Goal: Task Accomplishment & Management: Use online tool/utility

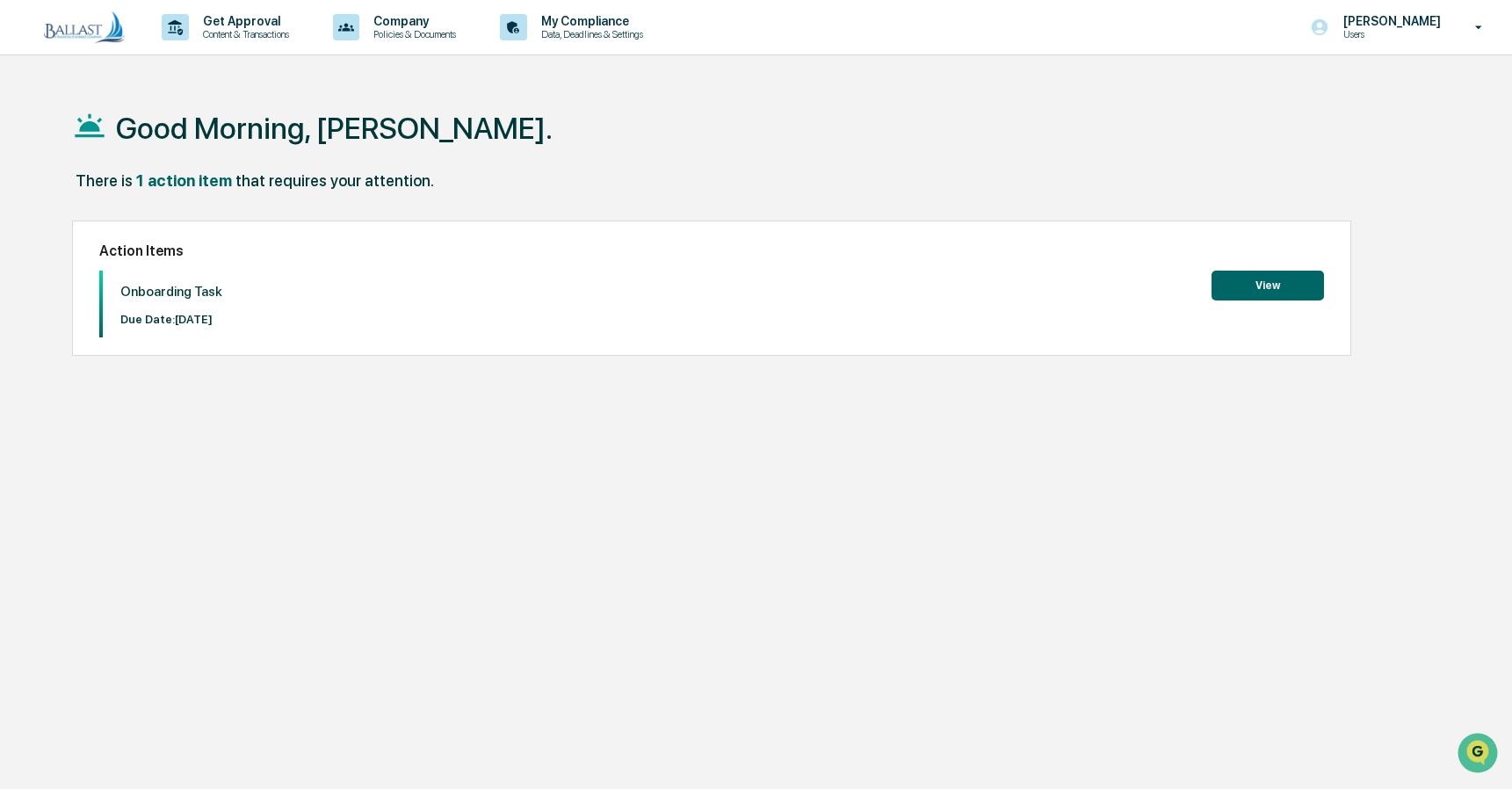
click at [1286, 286] on button "View" at bounding box center [1268, 285] width 112 height 30
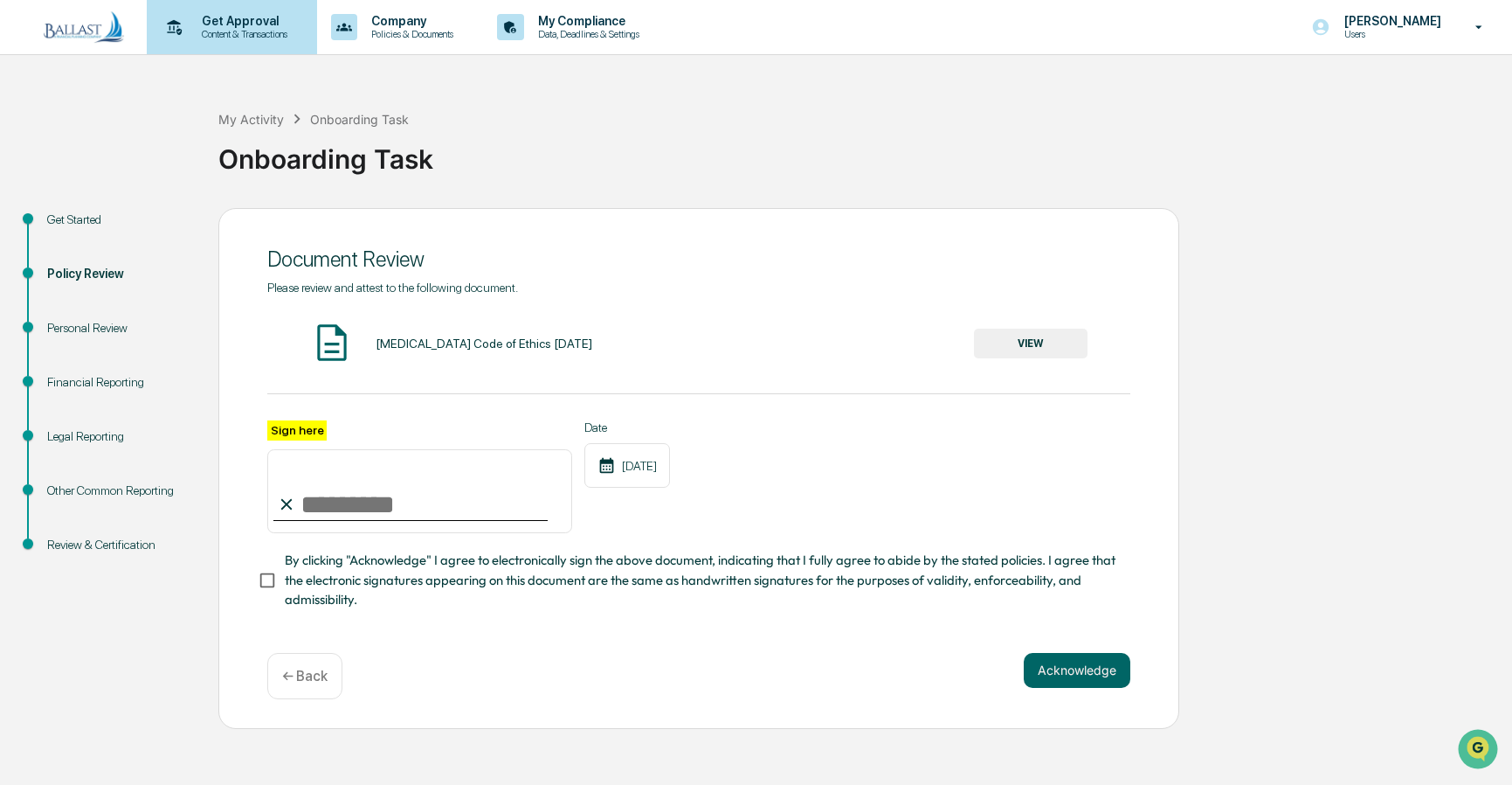
click at [226, 34] on p "Content & Transactions" at bounding box center [242, 34] width 109 height 12
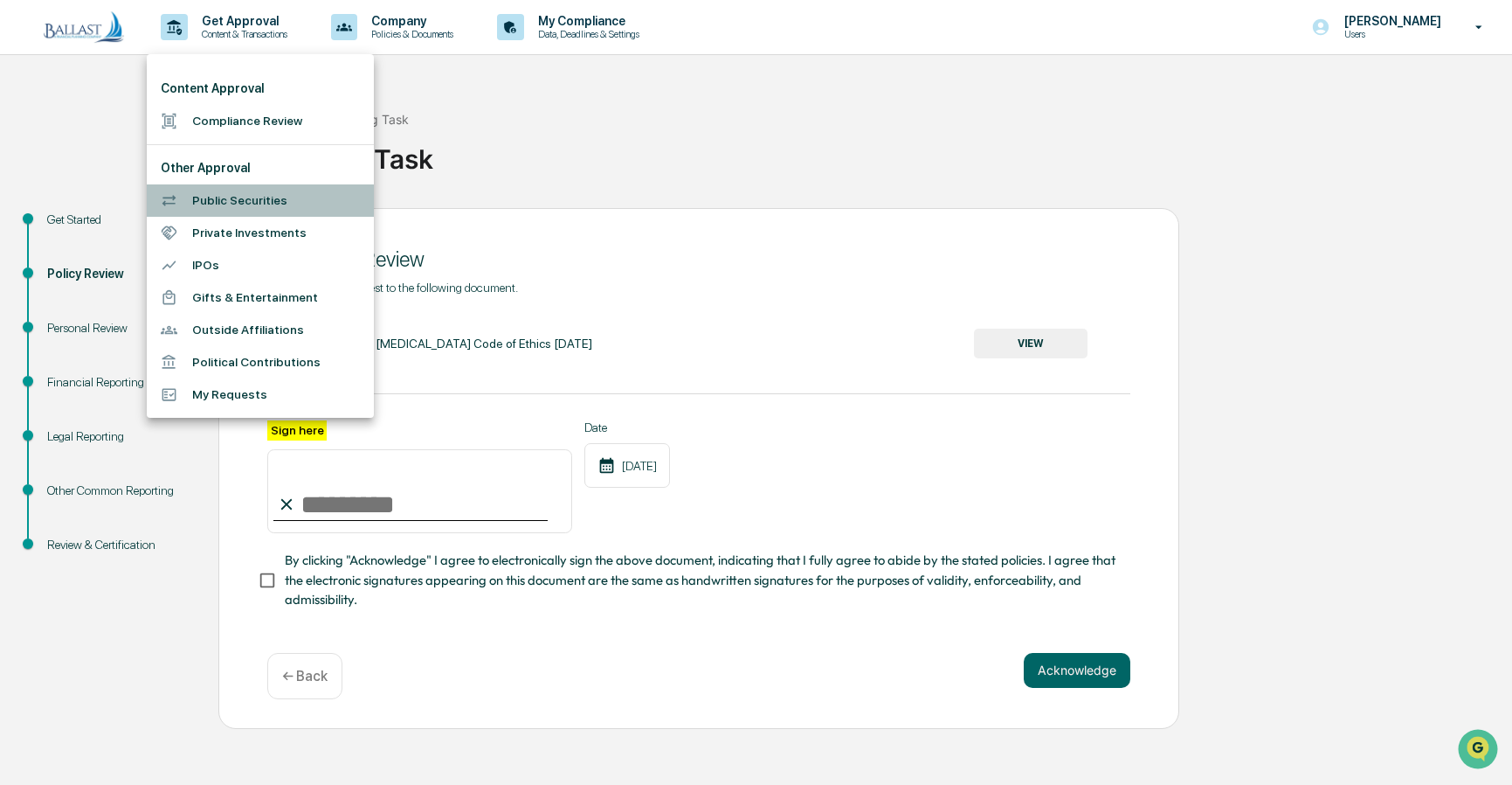
click at [228, 198] on li "Public Securities" at bounding box center [260, 201] width 227 height 33
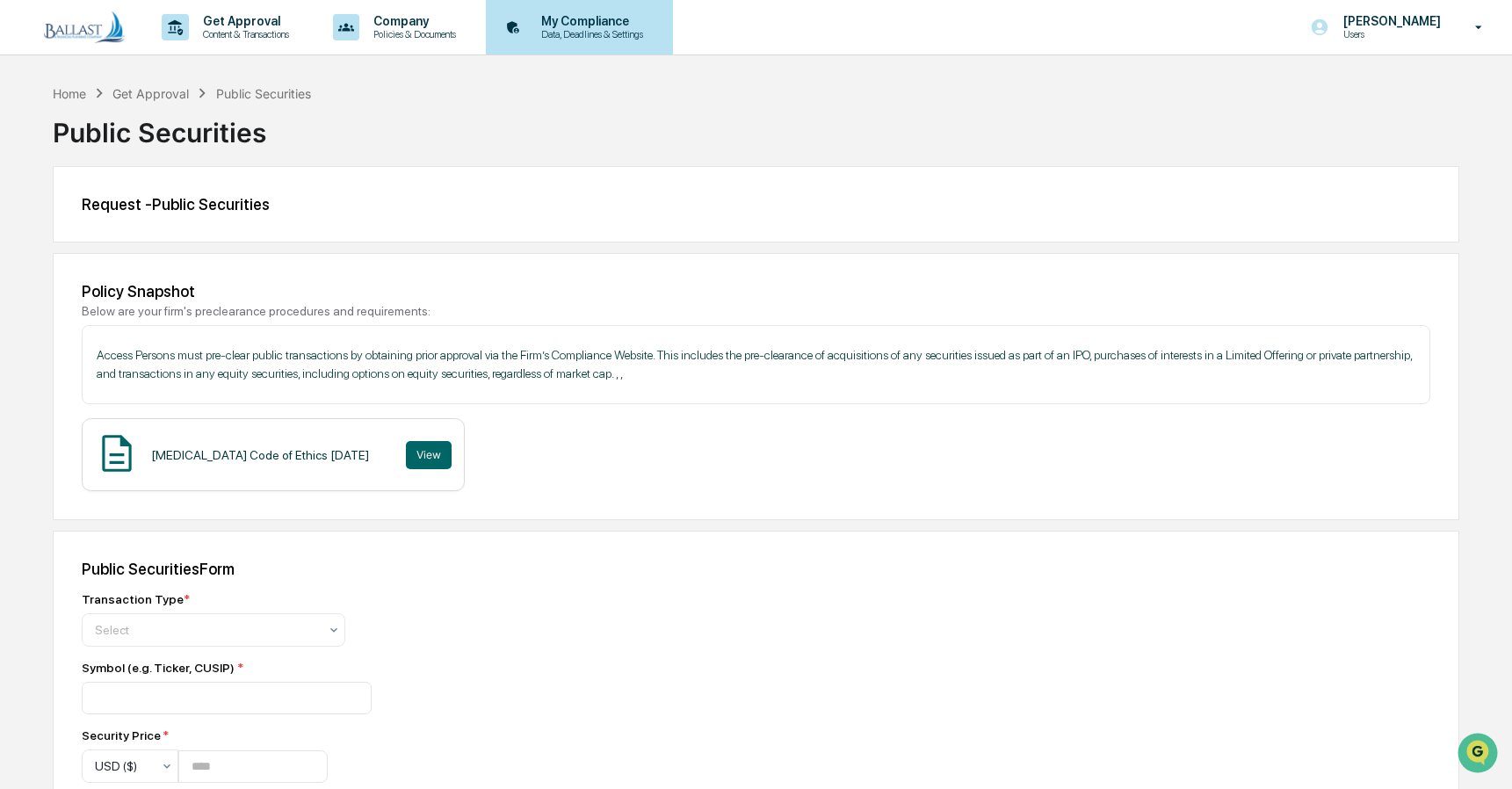
click at [595, 23] on p "My Compliance" at bounding box center [589, 21] width 125 height 14
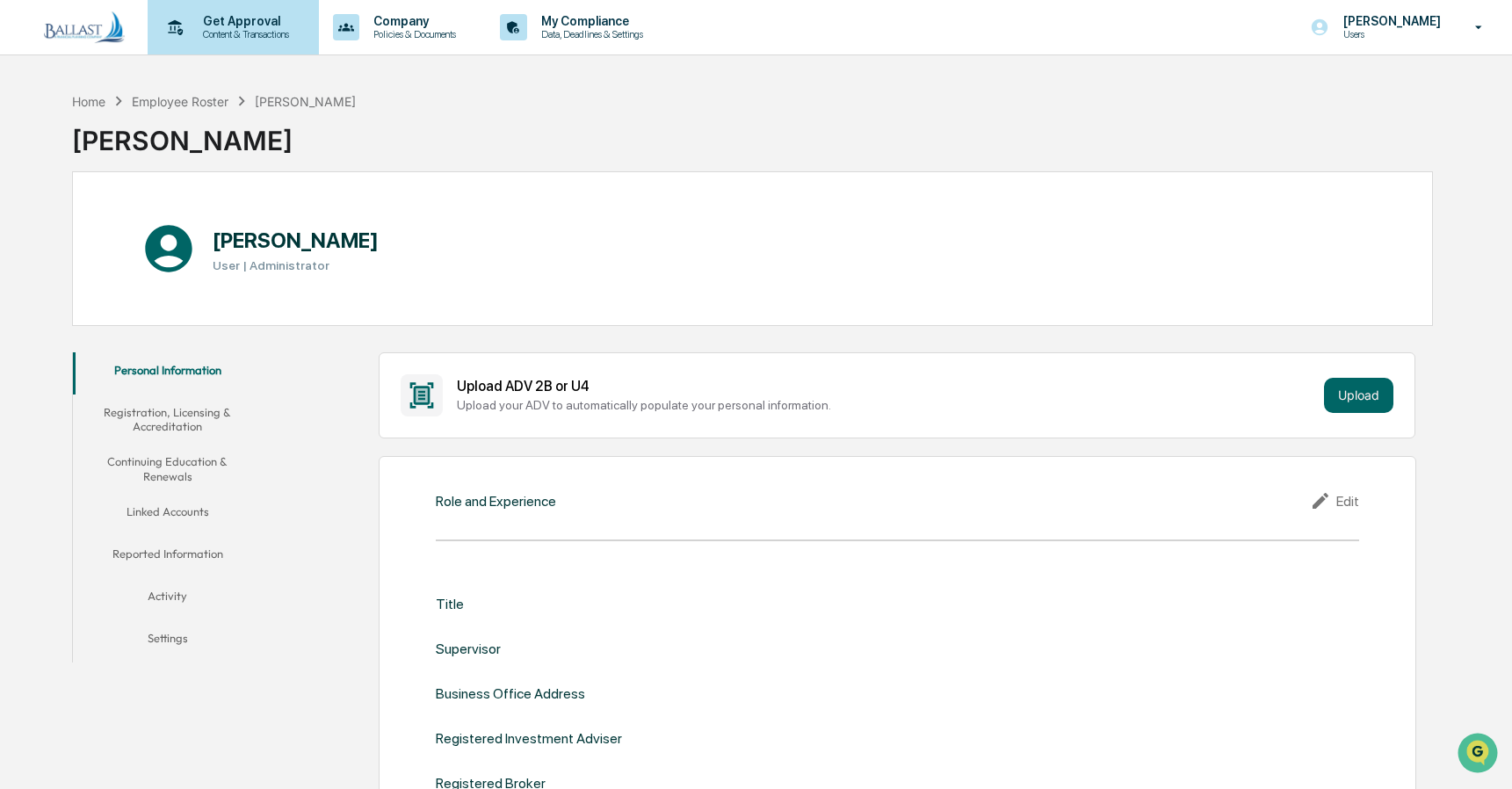
click at [239, 20] on p "Get Approval" at bounding box center [243, 21] width 109 height 14
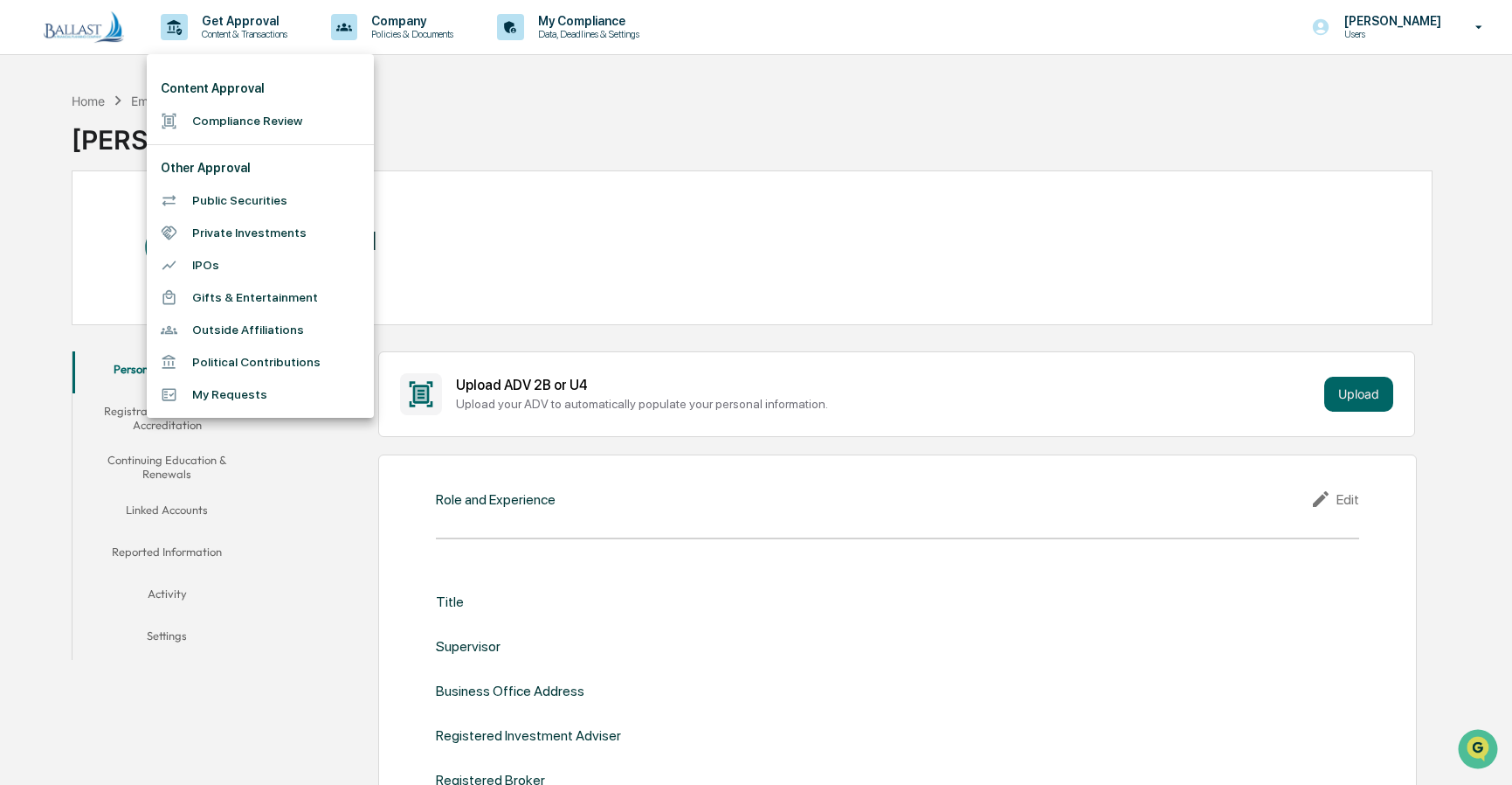
click at [795, 115] on div at bounding box center [756, 392] width 1512 height 785
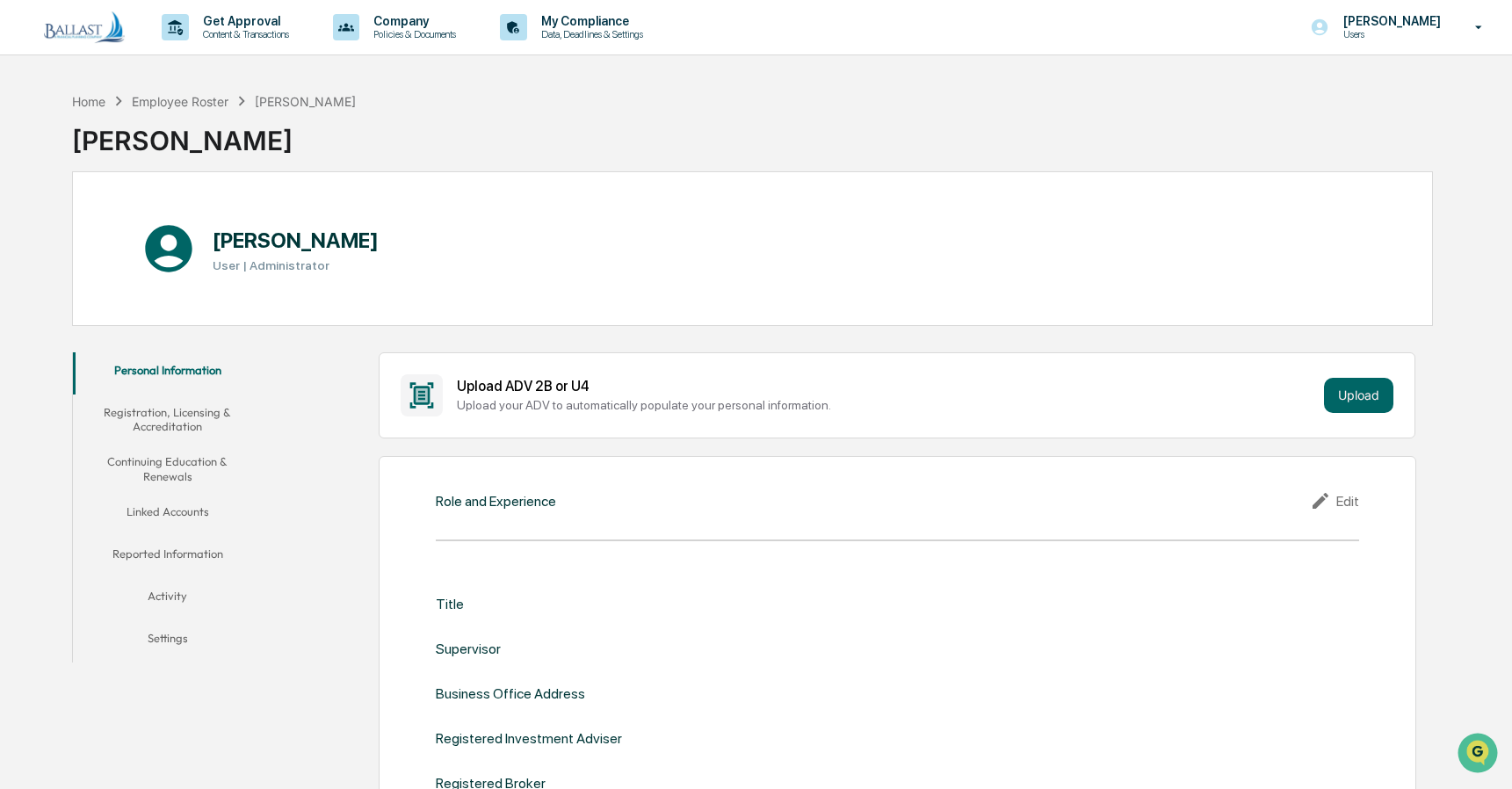
click at [690, 111] on div "Home Employee Roster [PERSON_NAME] [PERSON_NAME]" at bounding box center [753, 127] width 1361 height 88
click at [186, 103] on div "Employee Roster" at bounding box center [180, 100] width 97 height 14
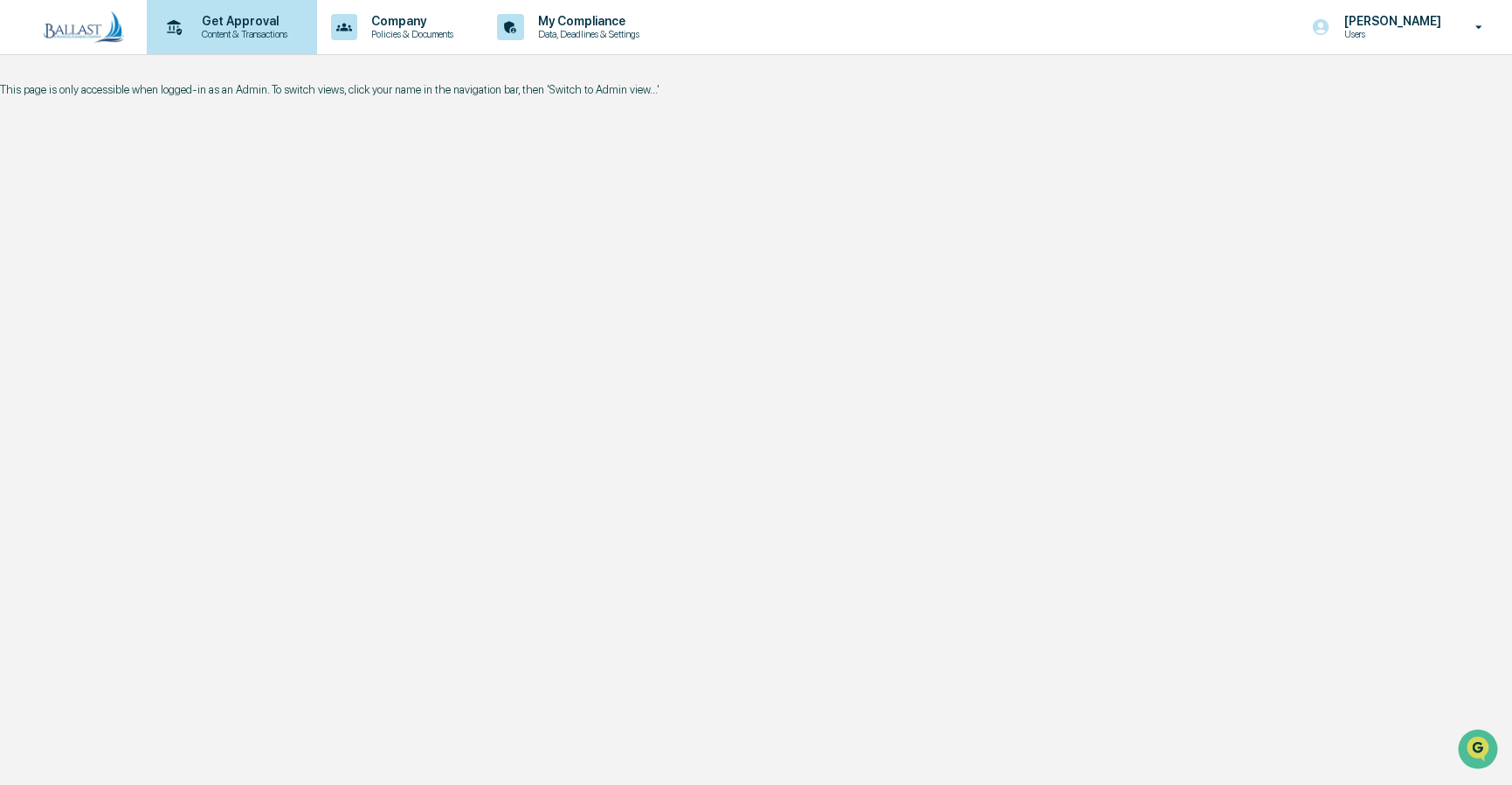
click at [258, 30] on p "Content & Transactions" at bounding box center [242, 34] width 109 height 12
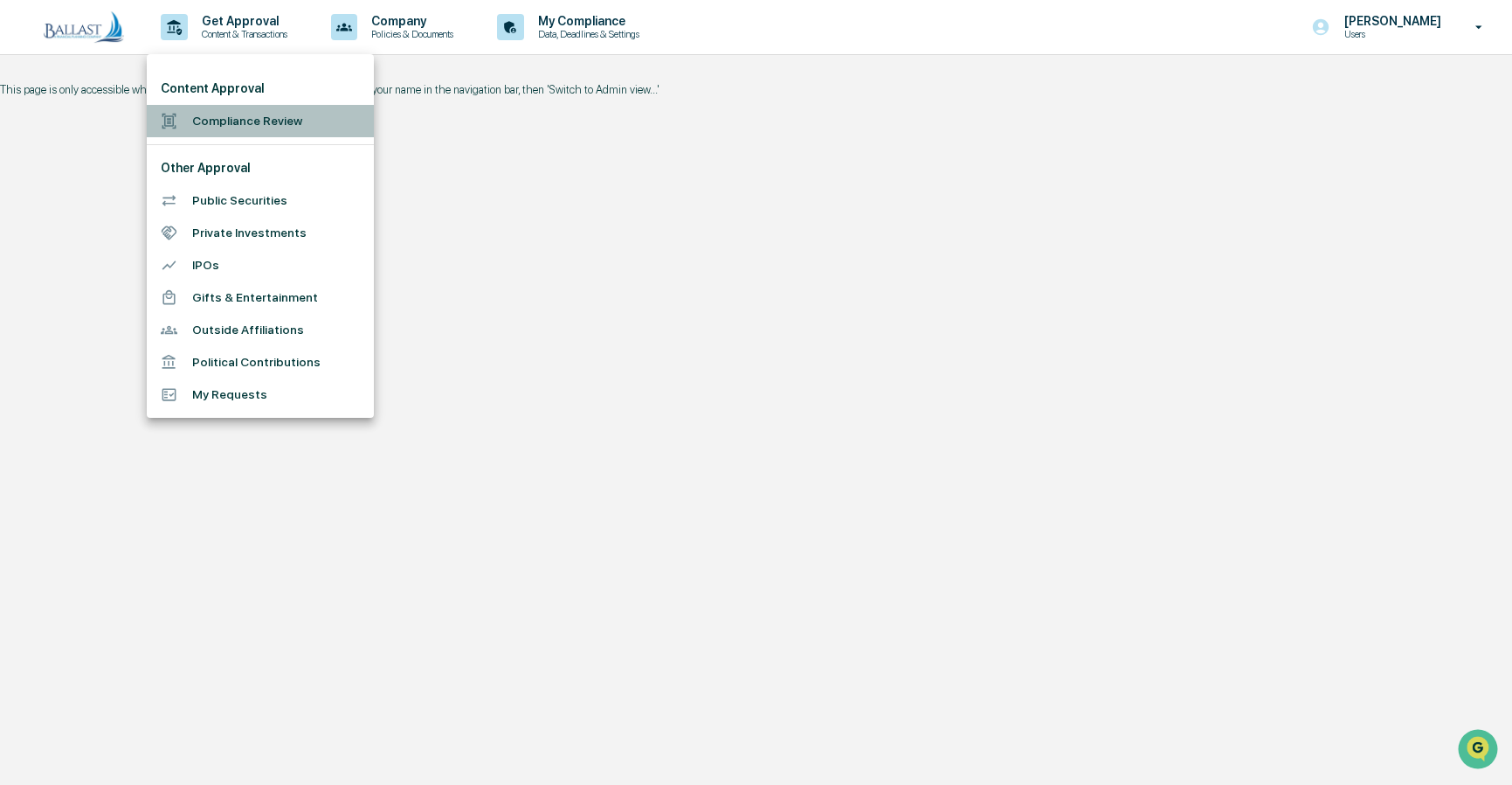
click at [266, 121] on li "Compliance Review" at bounding box center [260, 121] width 227 height 33
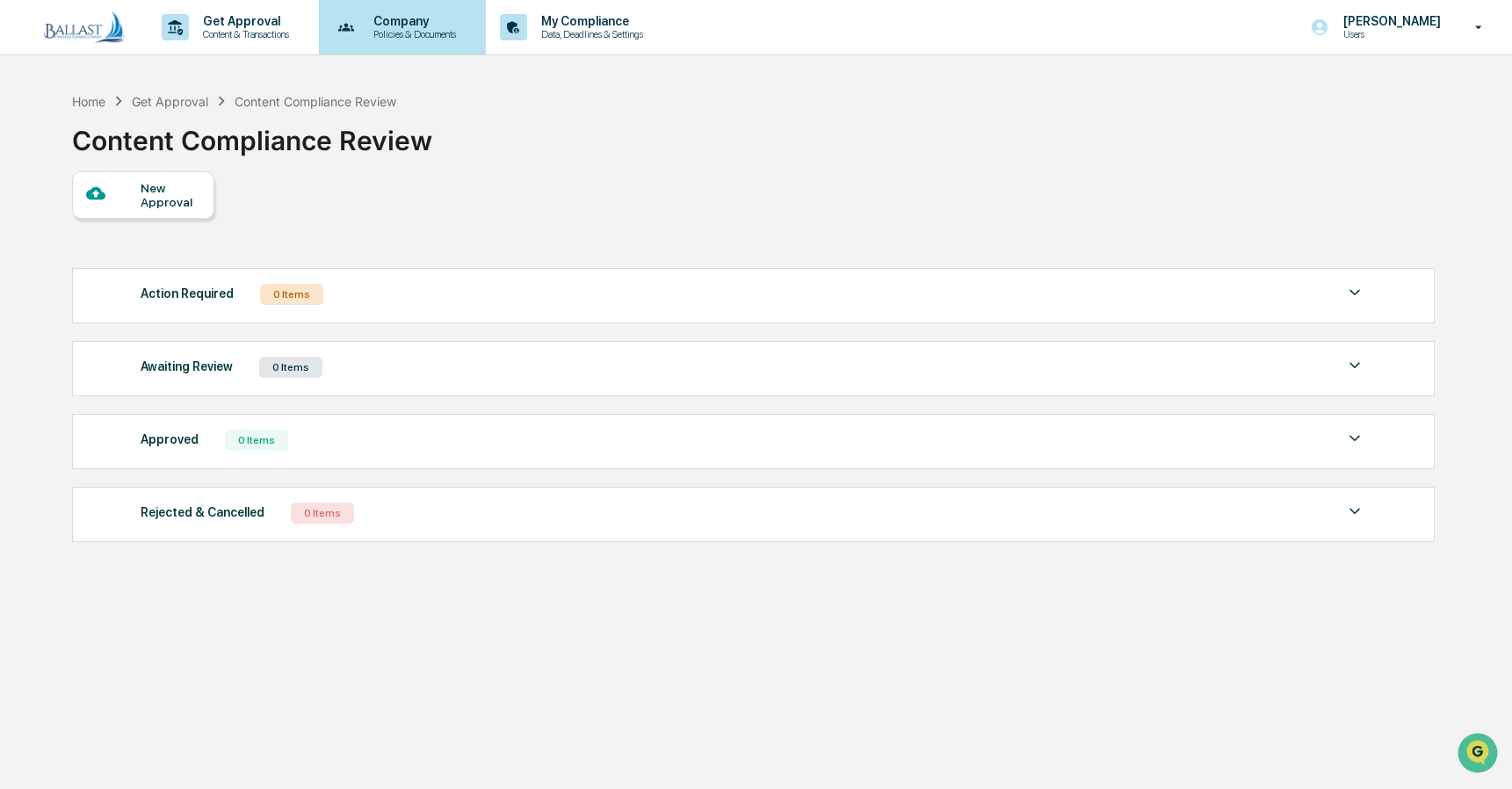
click at [424, 27] on p "Company" at bounding box center [412, 21] width 105 height 14
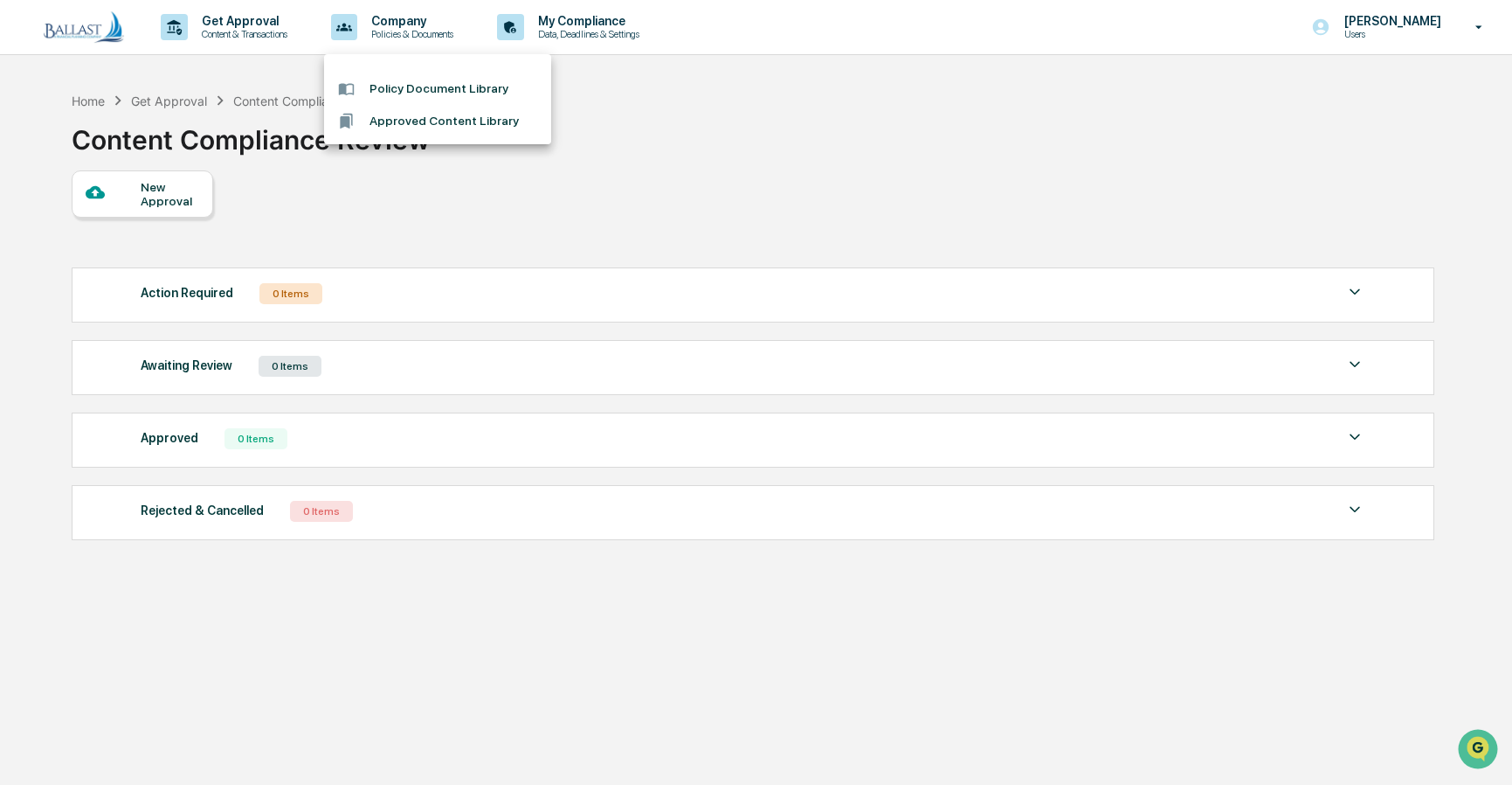
click at [692, 121] on div at bounding box center [756, 392] width 1512 height 785
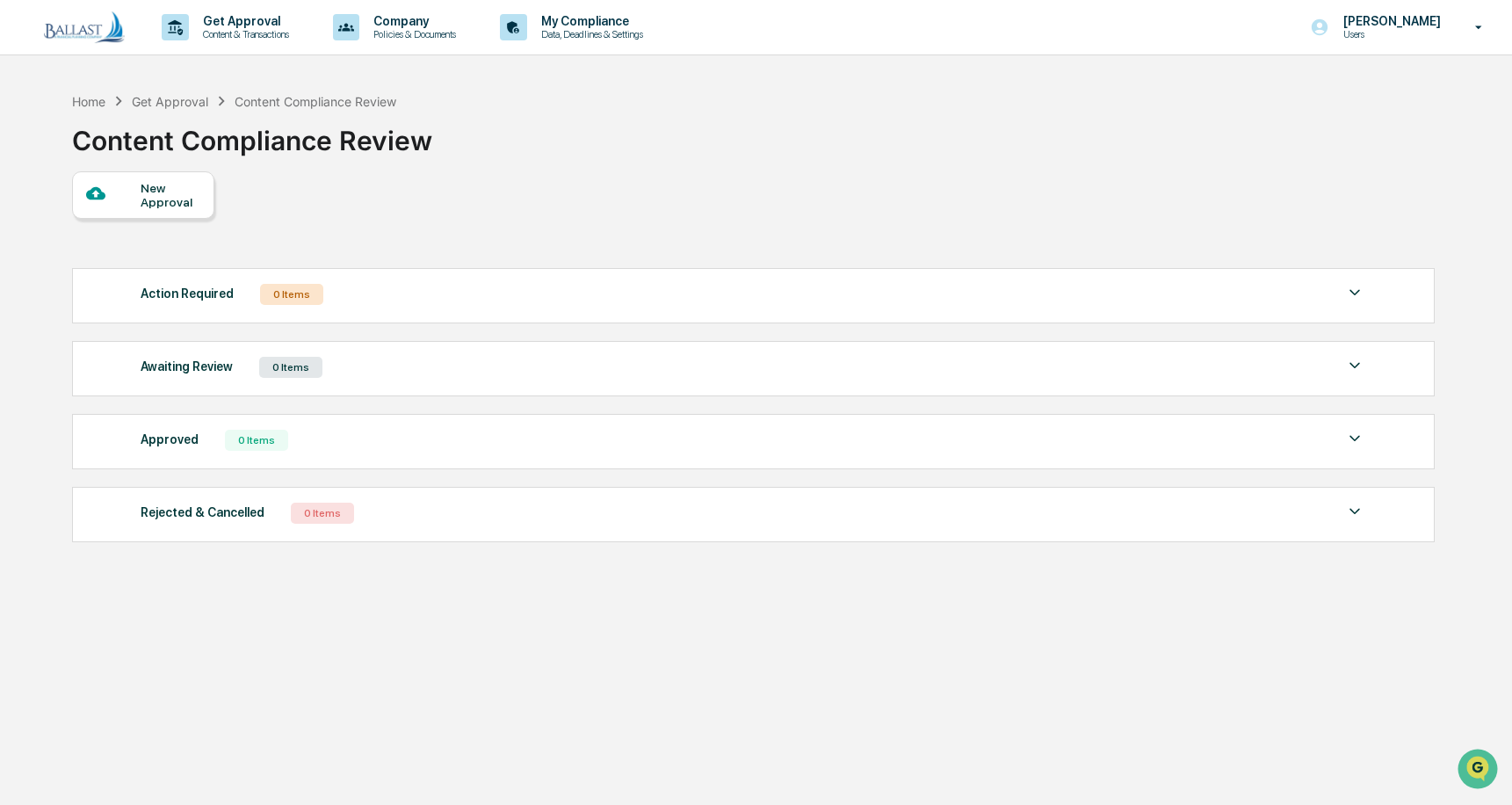
click at [738, 78] on div "Get Approval Content & Transactions Company Policies & Documents My Compliance …" at bounding box center [756, 444] width 1512 height 888
click at [247, 27] on p "Get Approval" at bounding box center [243, 21] width 109 height 14
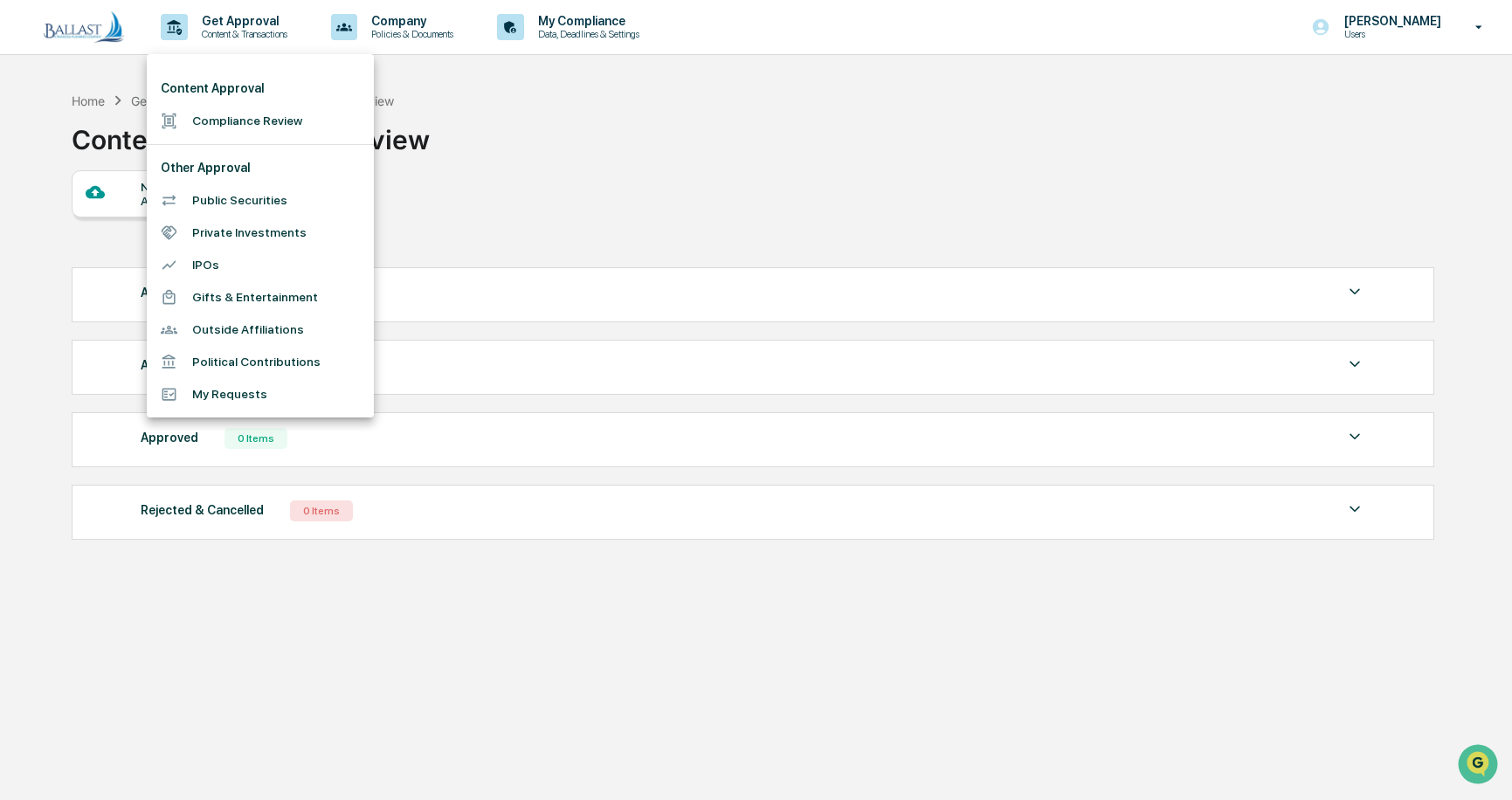
click at [215, 294] on li "Gifts & Entertainment" at bounding box center [260, 298] width 227 height 33
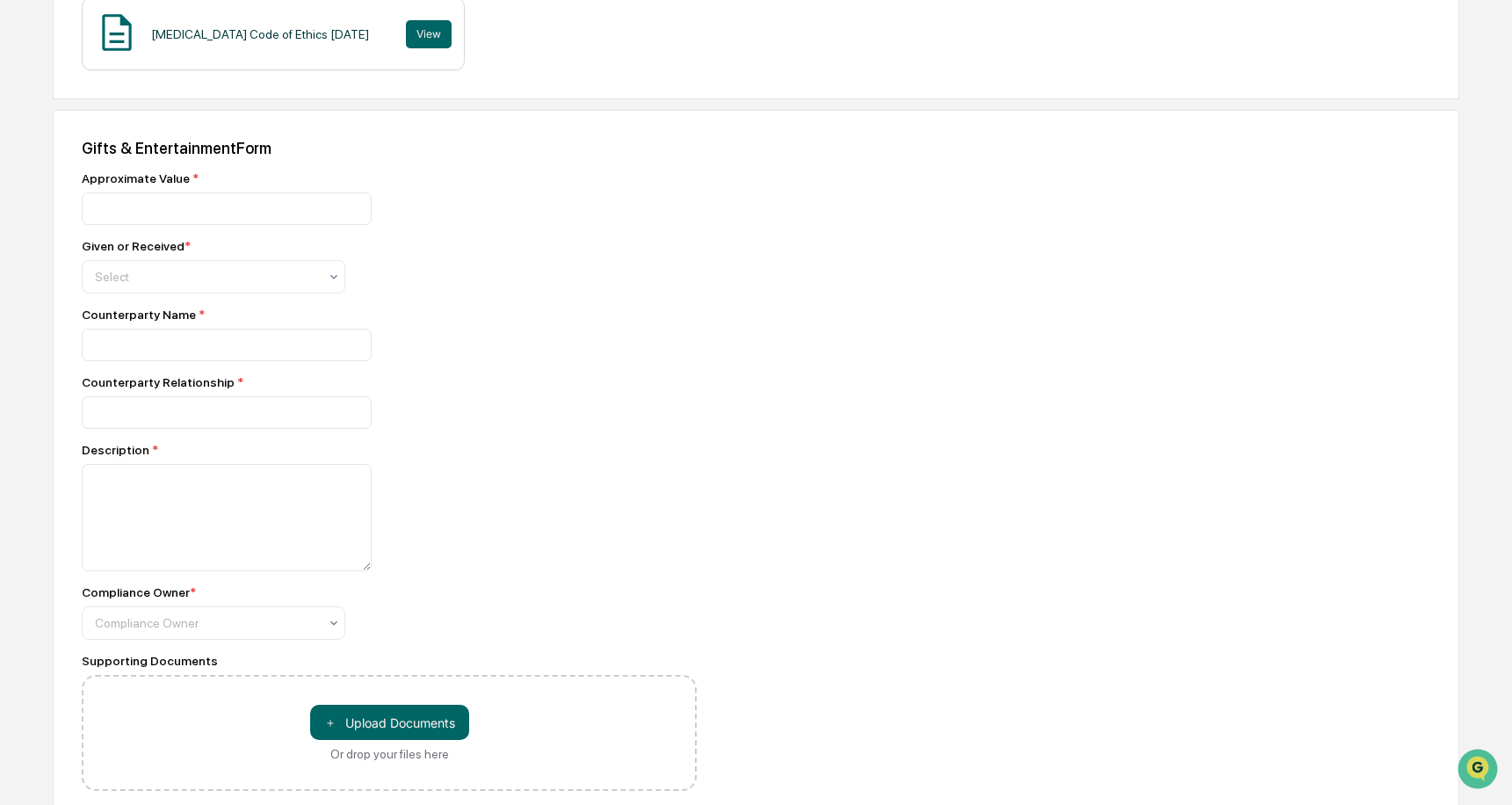
scroll to position [506, 0]
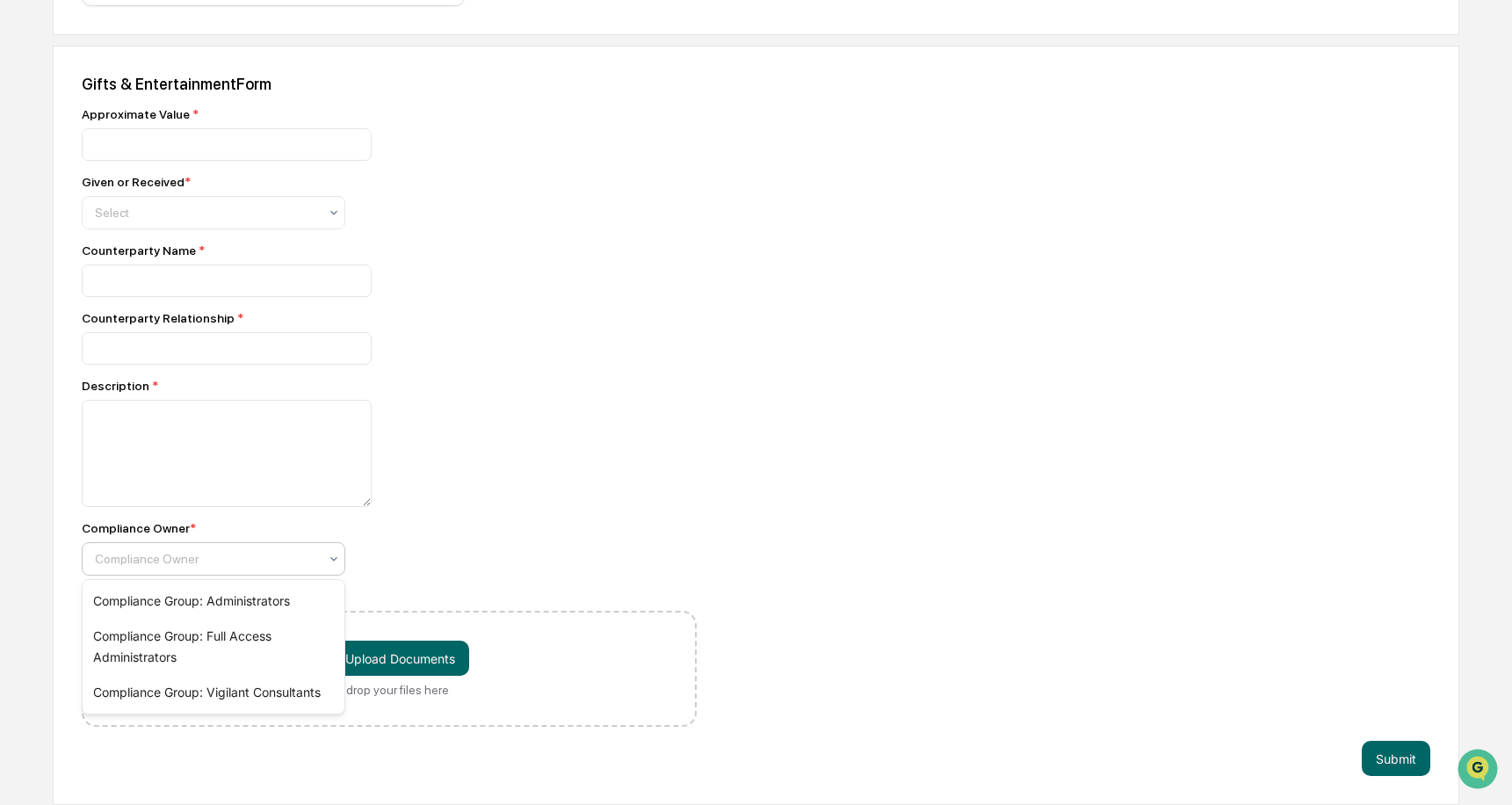
click at [329, 559] on icon at bounding box center [333, 559] width 14 height 14
click at [727, 418] on div "Gifts & Entertainment Form Approximate Value * Given or Received * Select Count…" at bounding box center [756, 425] width 1407 height 760
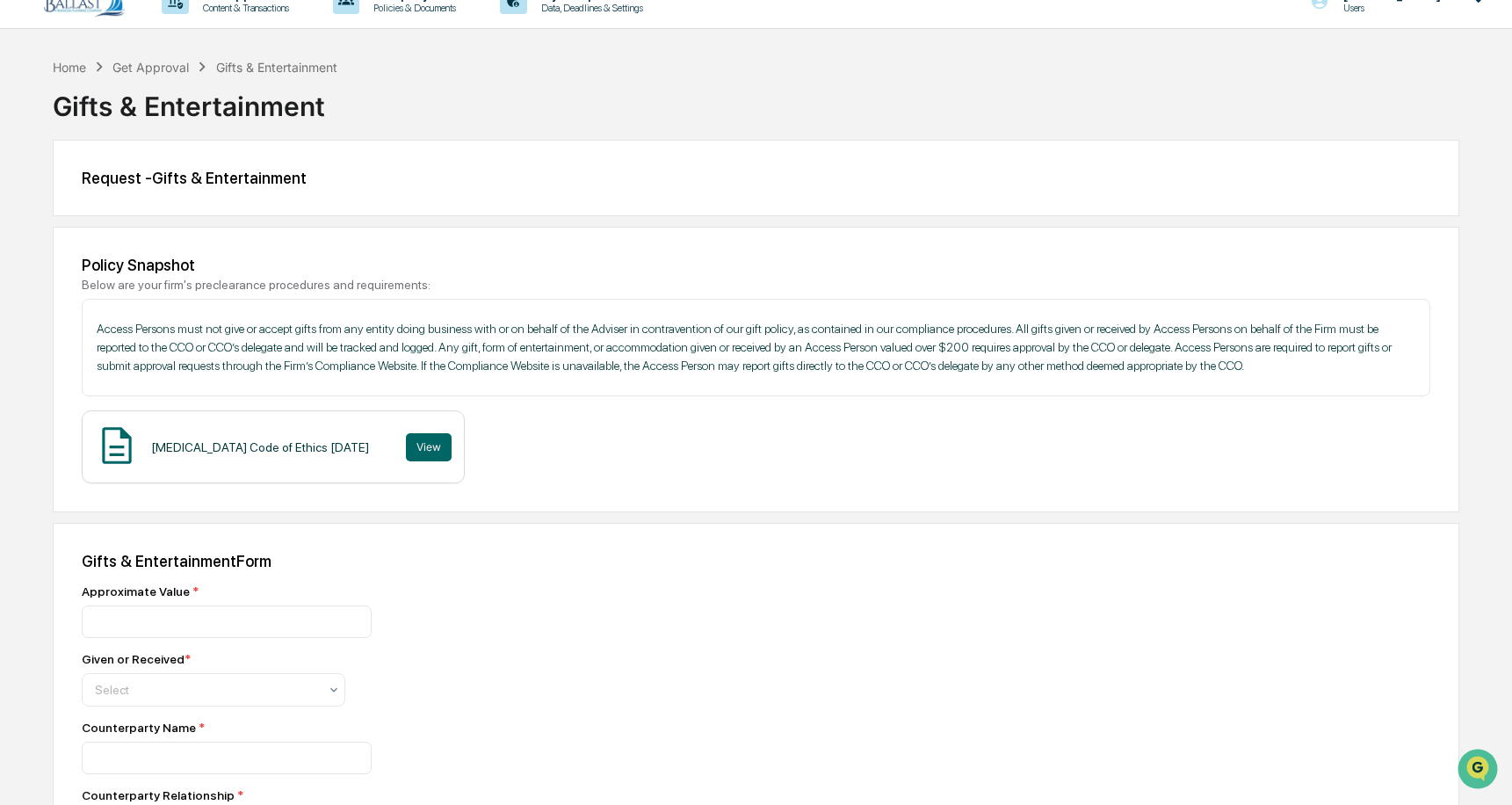
scroll to position [0, 0]
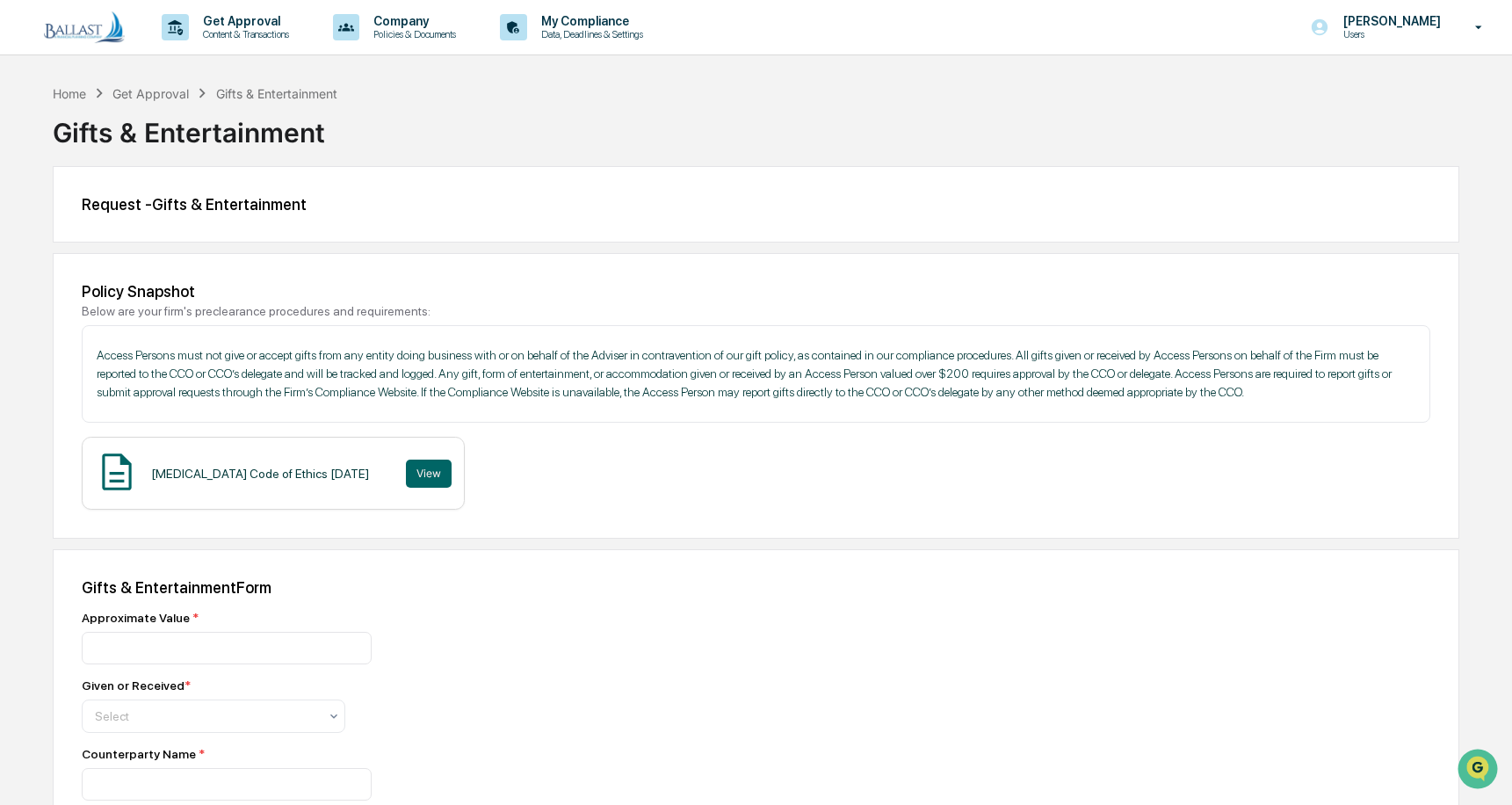
drag, startPoint x: 593, startPoint y: 102, endPoint x: 617, endPoint y: 110, distance: 25.3
click at [604, 107] on div "Gifts & Entertainment" at bounding box center [756, 125] width 1407 height 45
drag, startPoint x: 892, startPoint y: 211, endPoint x: 916, endPoint y: 209, distance: 24.1
click at [899, 211] on div "Request - Gifts & Entertainment" at bounding box center [756, 204] width 1349 height 18
click at [840, 107] on div "Gifts & Entertainment" at bounding box center [756, 125] width 1407 height 45
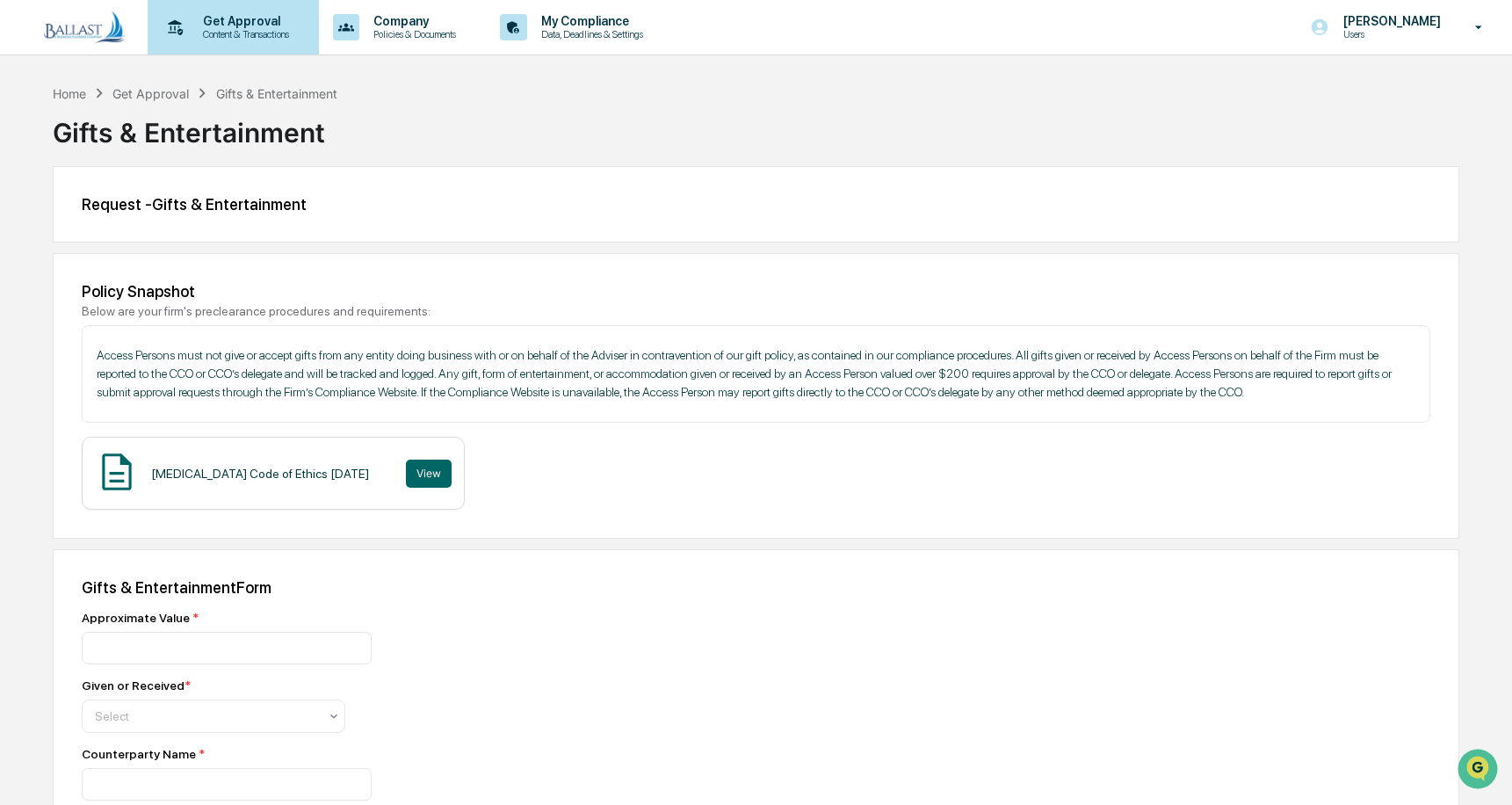
click at [261, 24] on p "Get Approval" at bounding box center [243, 21] width 109 height 14
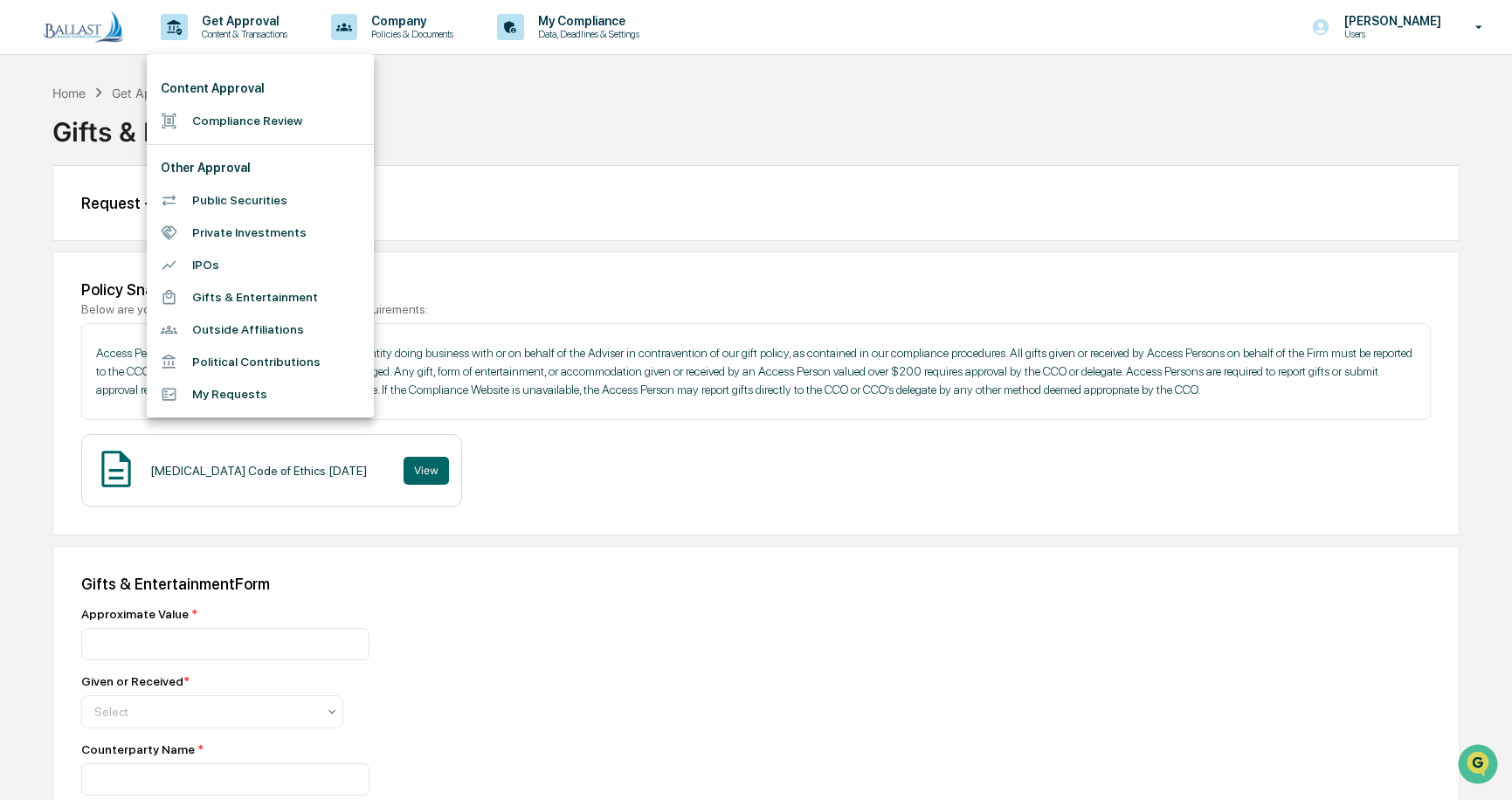
click at [240, 394] on li "My Requests" at bounding box center [260, 395] width 227 height 33
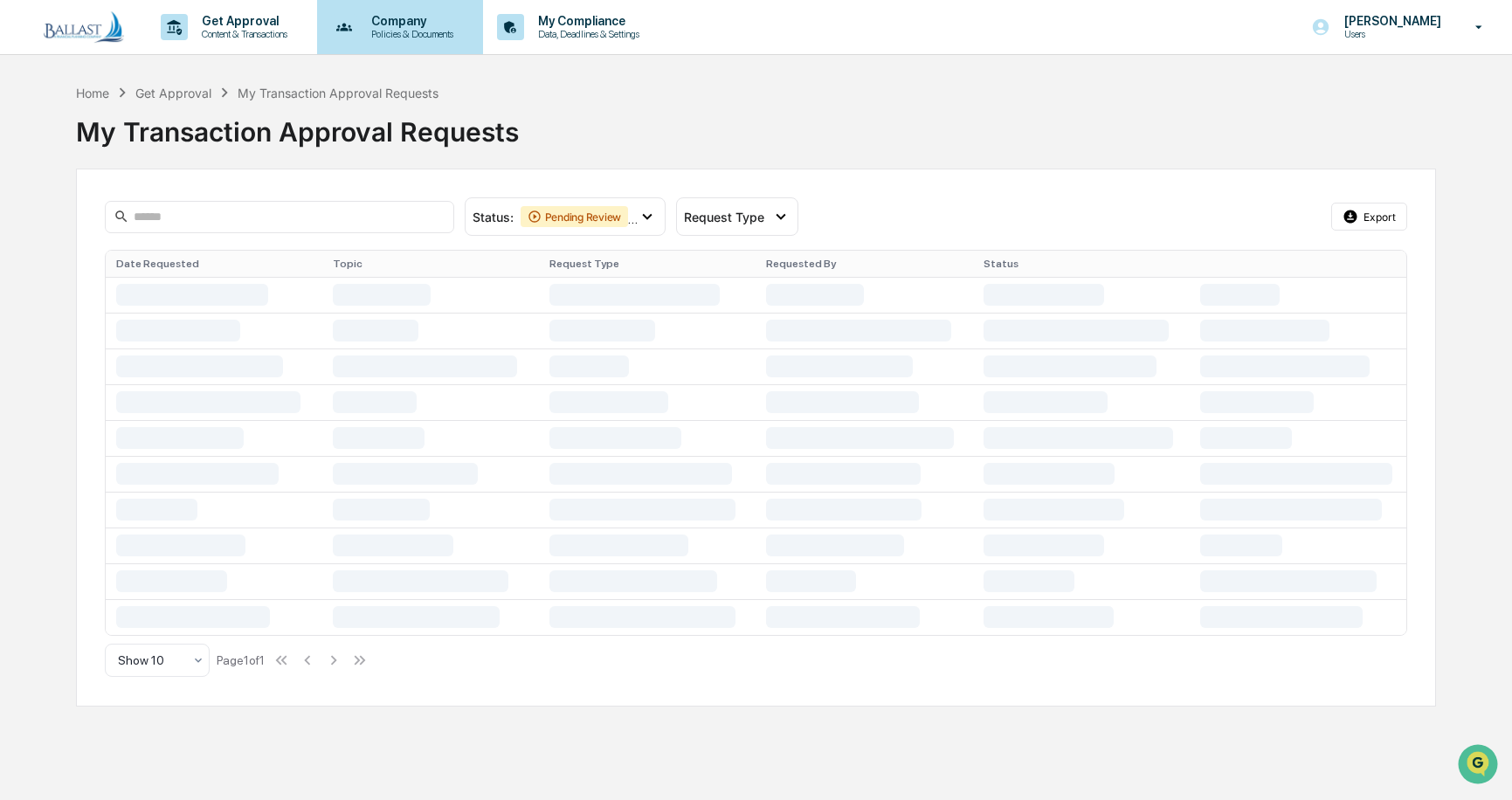
click at [402, 20] on p "Company" at bounding box center [409, 21] width 105 height 14
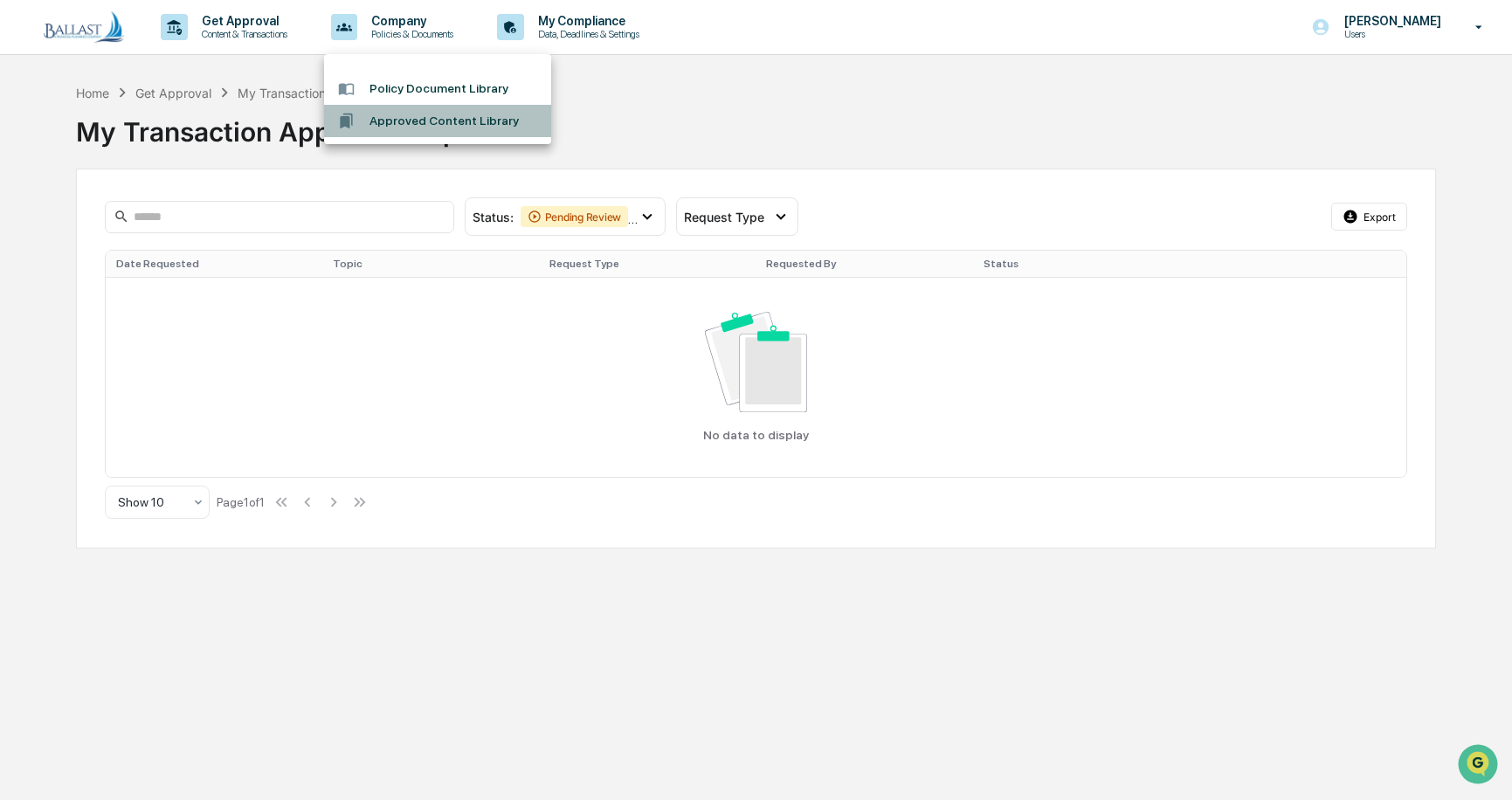
click at [404, 127] on li "Approved Content Library" at bounding box center [437, 121] width 227 height 33
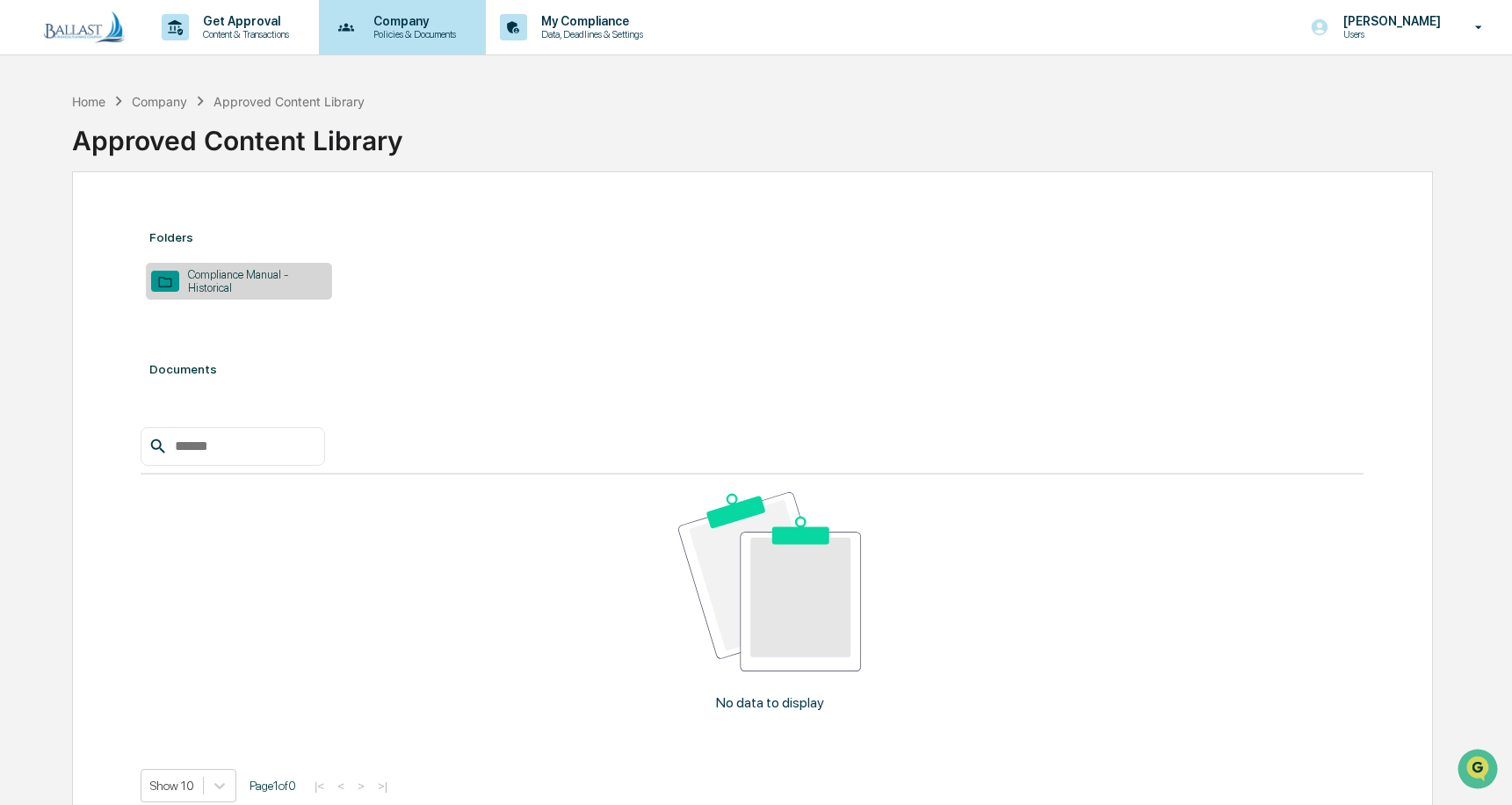
click at [414, 22] on p "Company" at bounding box center [412, 21] width 105 height 14
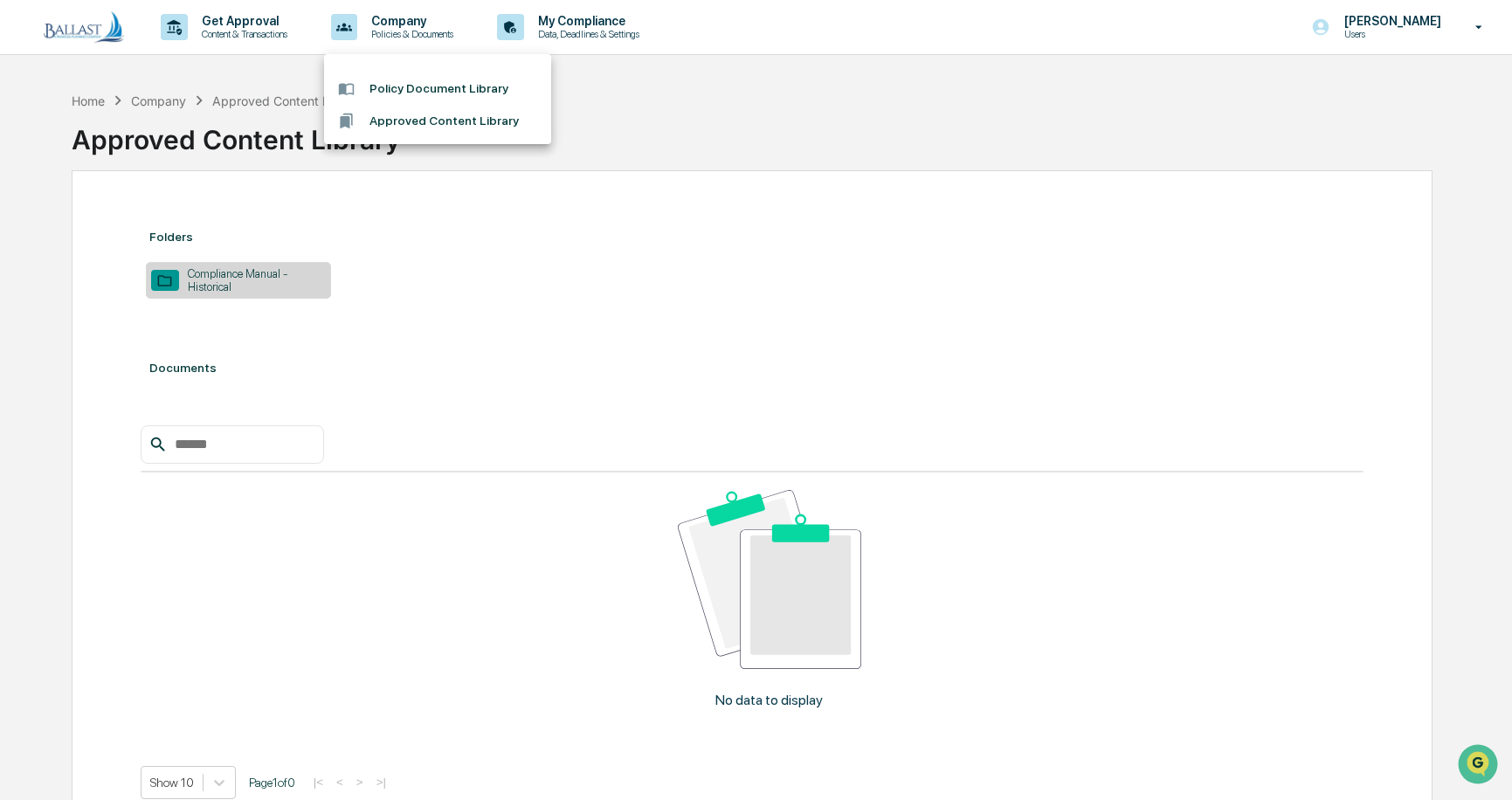
drag, startPoint x: 593, startPoint y: 111, endPoint x: 591, endPoint y: 42, distance: 69.0
click at [594, 110] on div at bounding box center [756, 400] width 1512 height 800
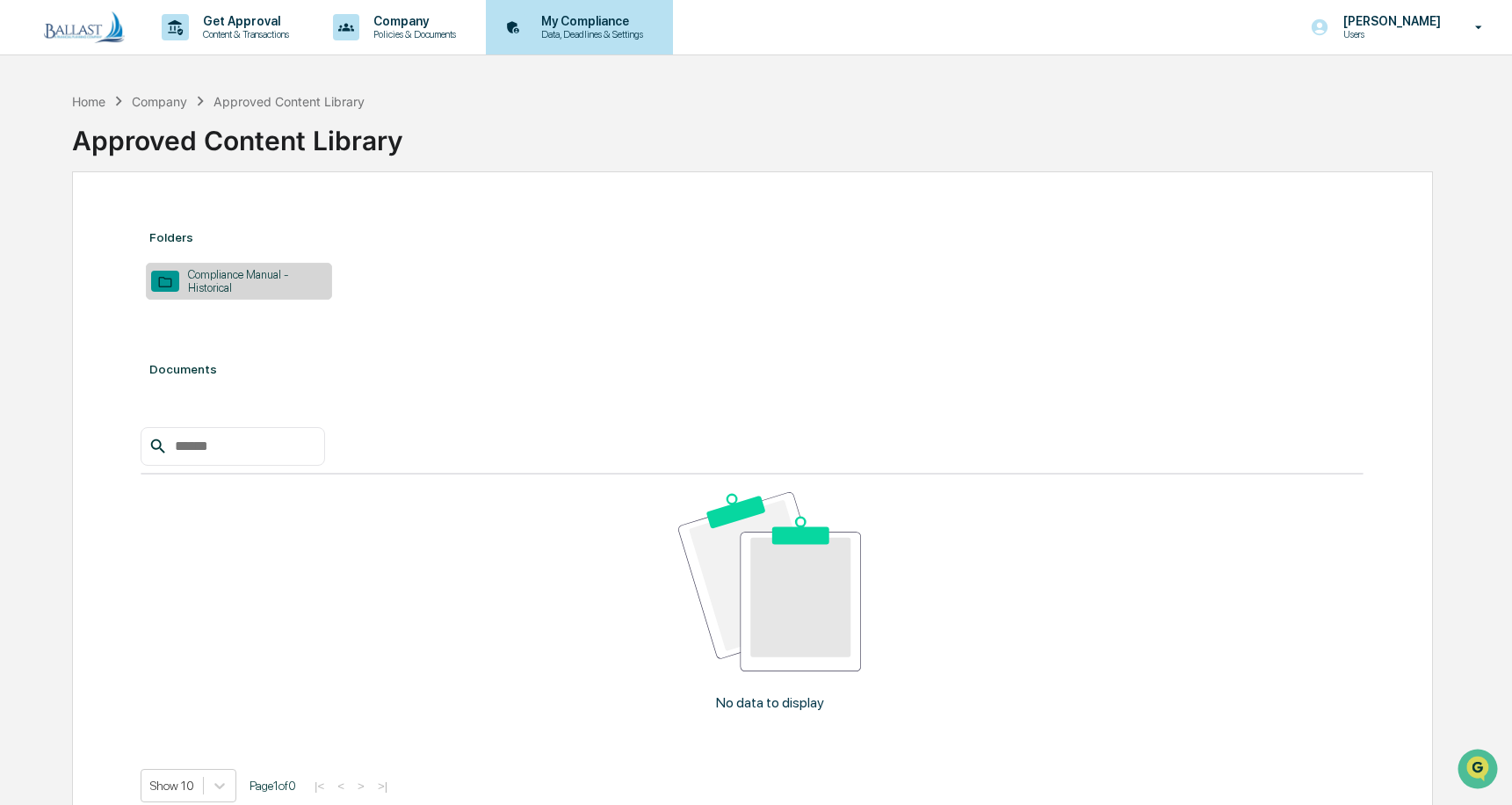
click at [592, 24] on p "My Compliance" at bounding box center [589, 21] width 125 height 14
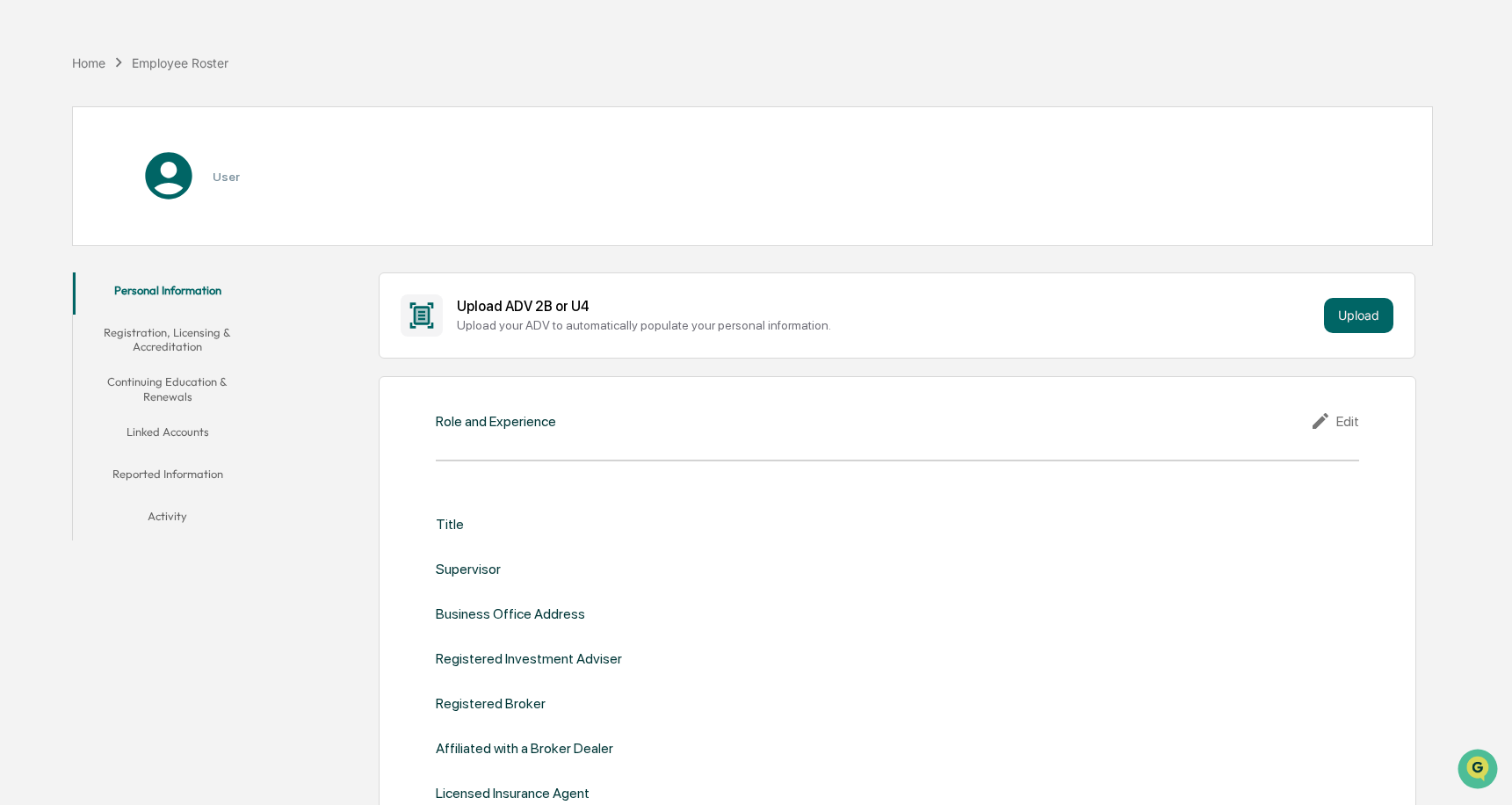
scroll to position [176, 0]
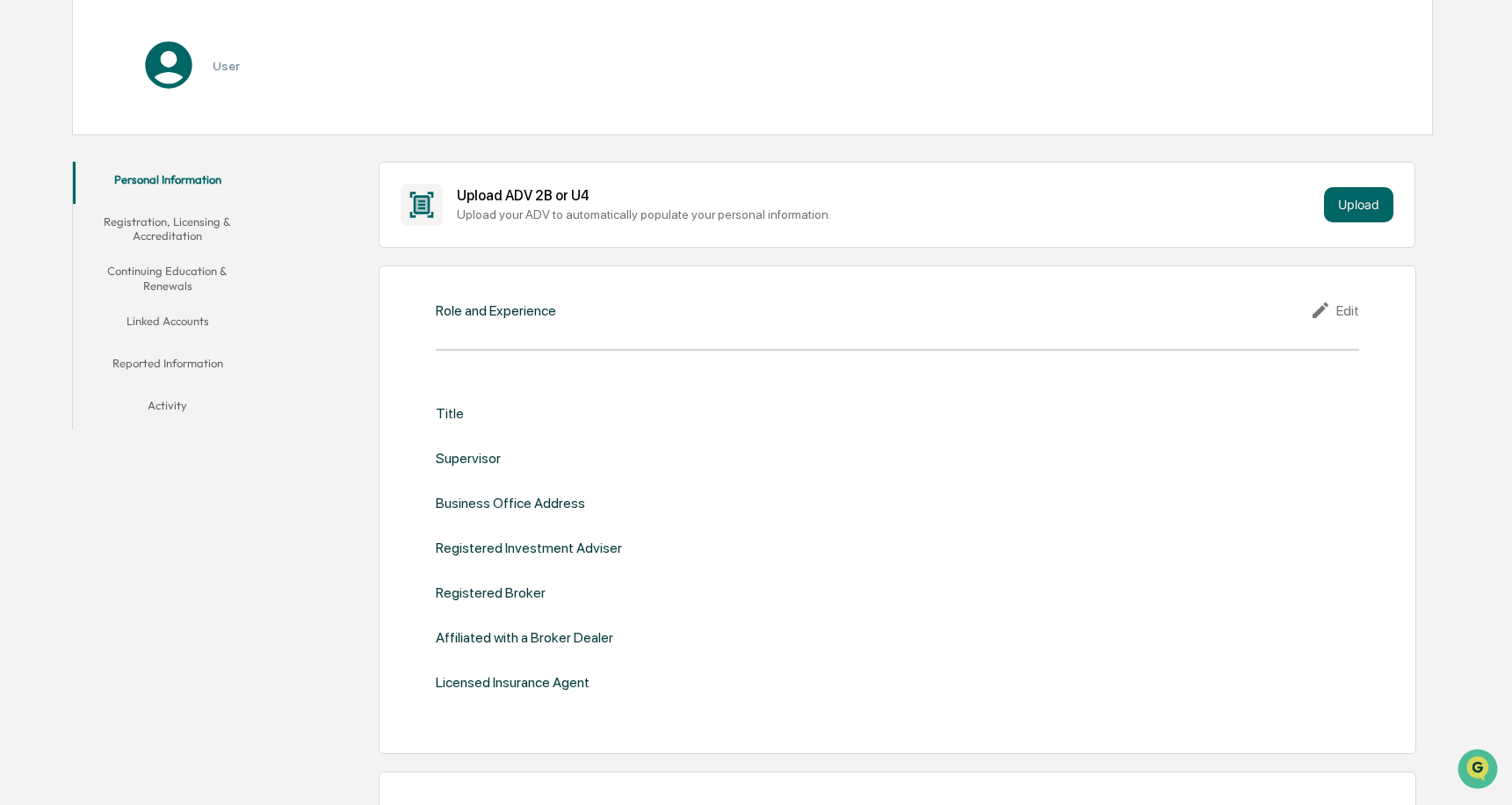
click at [168, 404] on button "Activity" at bounding box center [167, 409] width 189 height 43
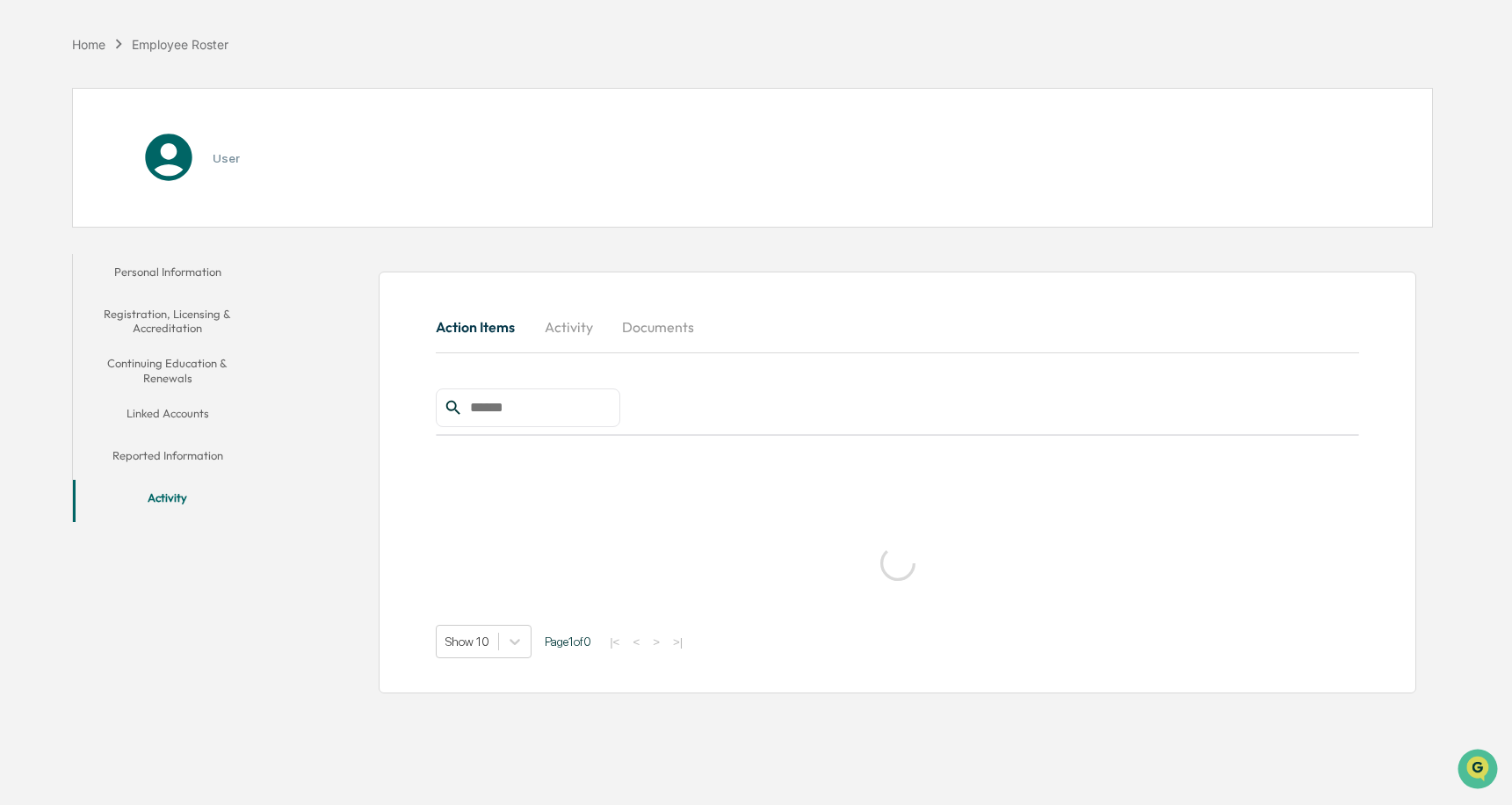
scroll to position [83, 0]
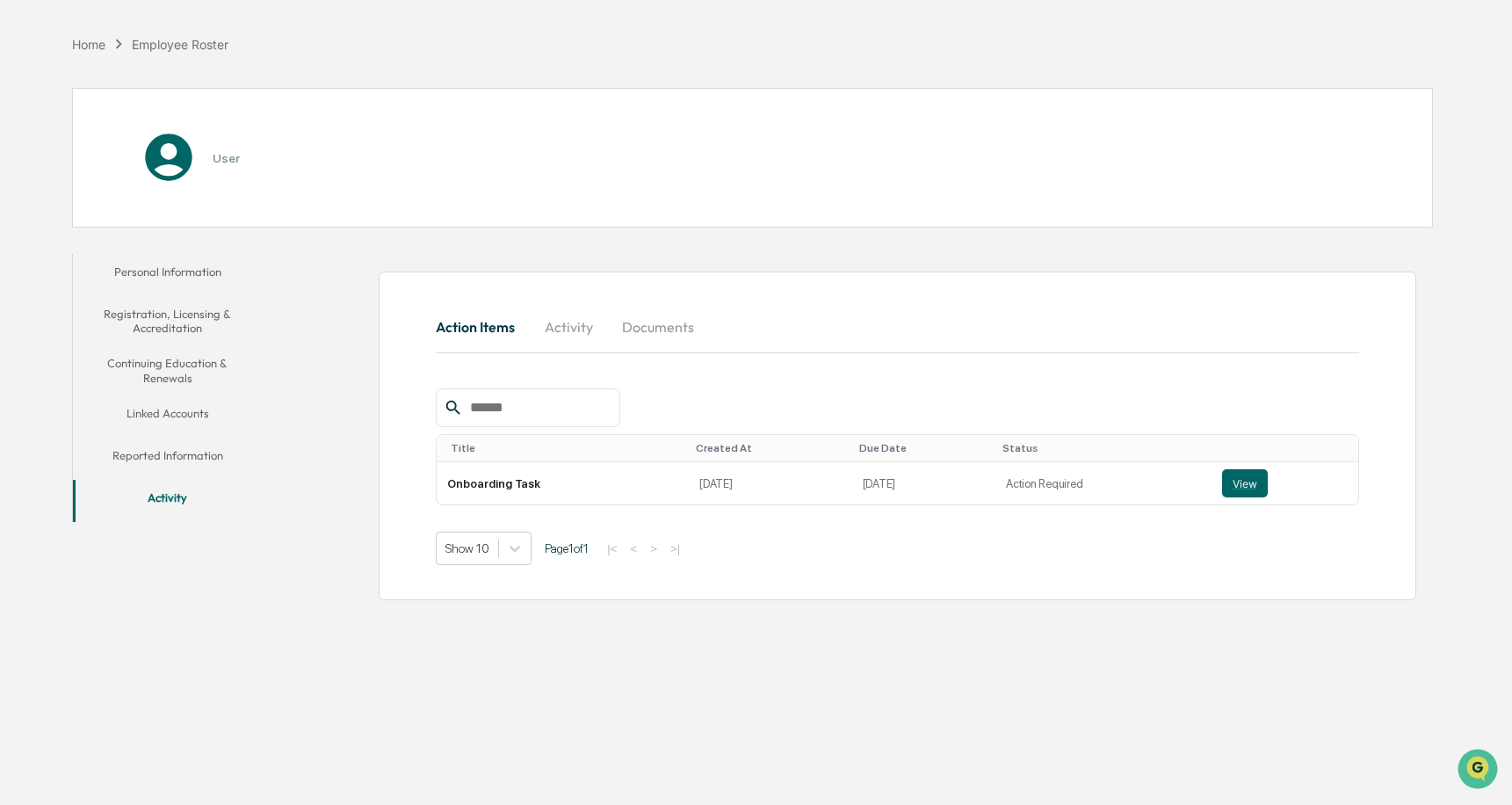
click at [181, 450] on button "Reported Information" at bounding box center [167, 459] width 189 height 43
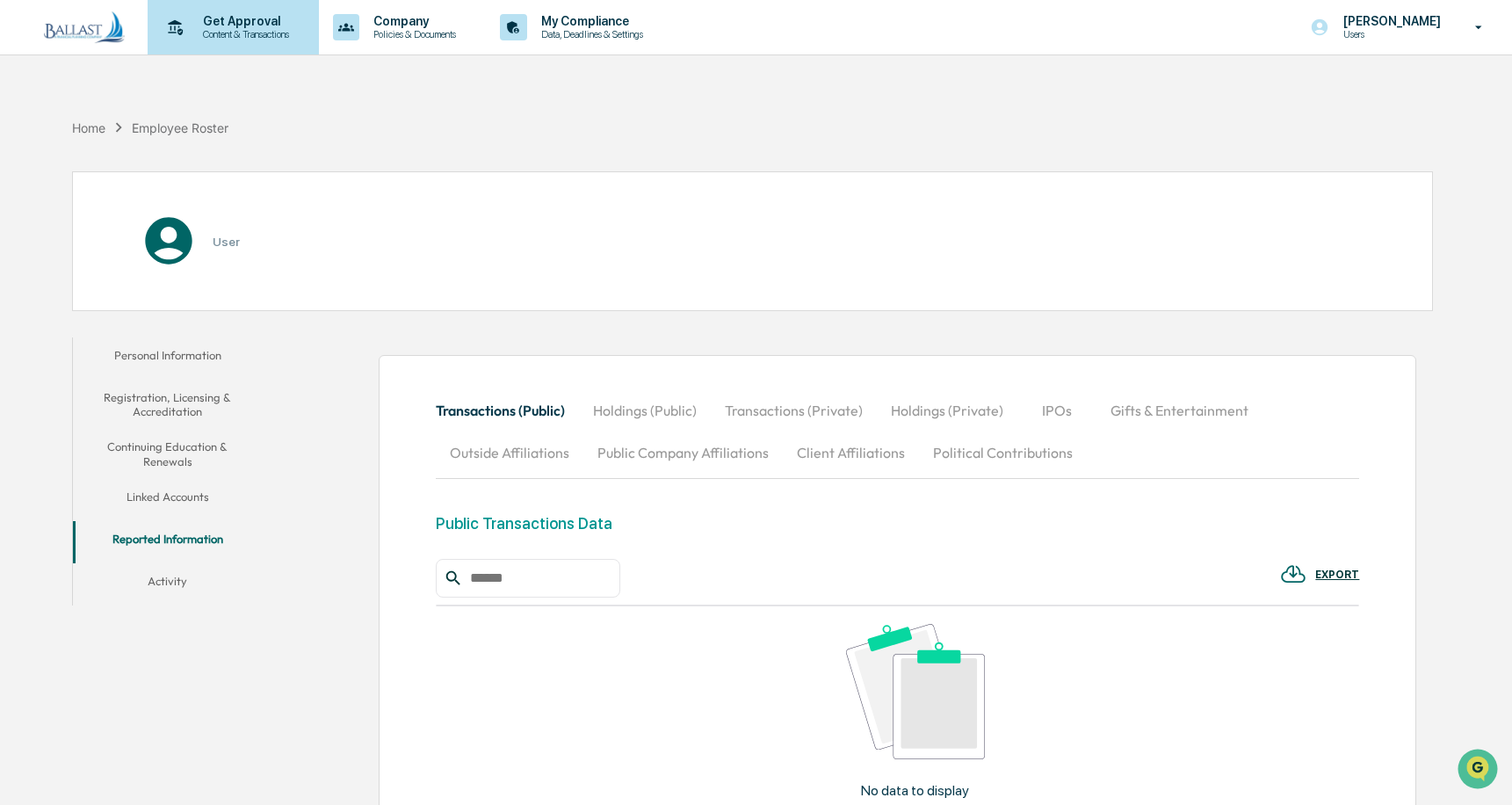
click at [244, 27] on p "Get Approval" at bounding box center [243, 21] width 109 height 14
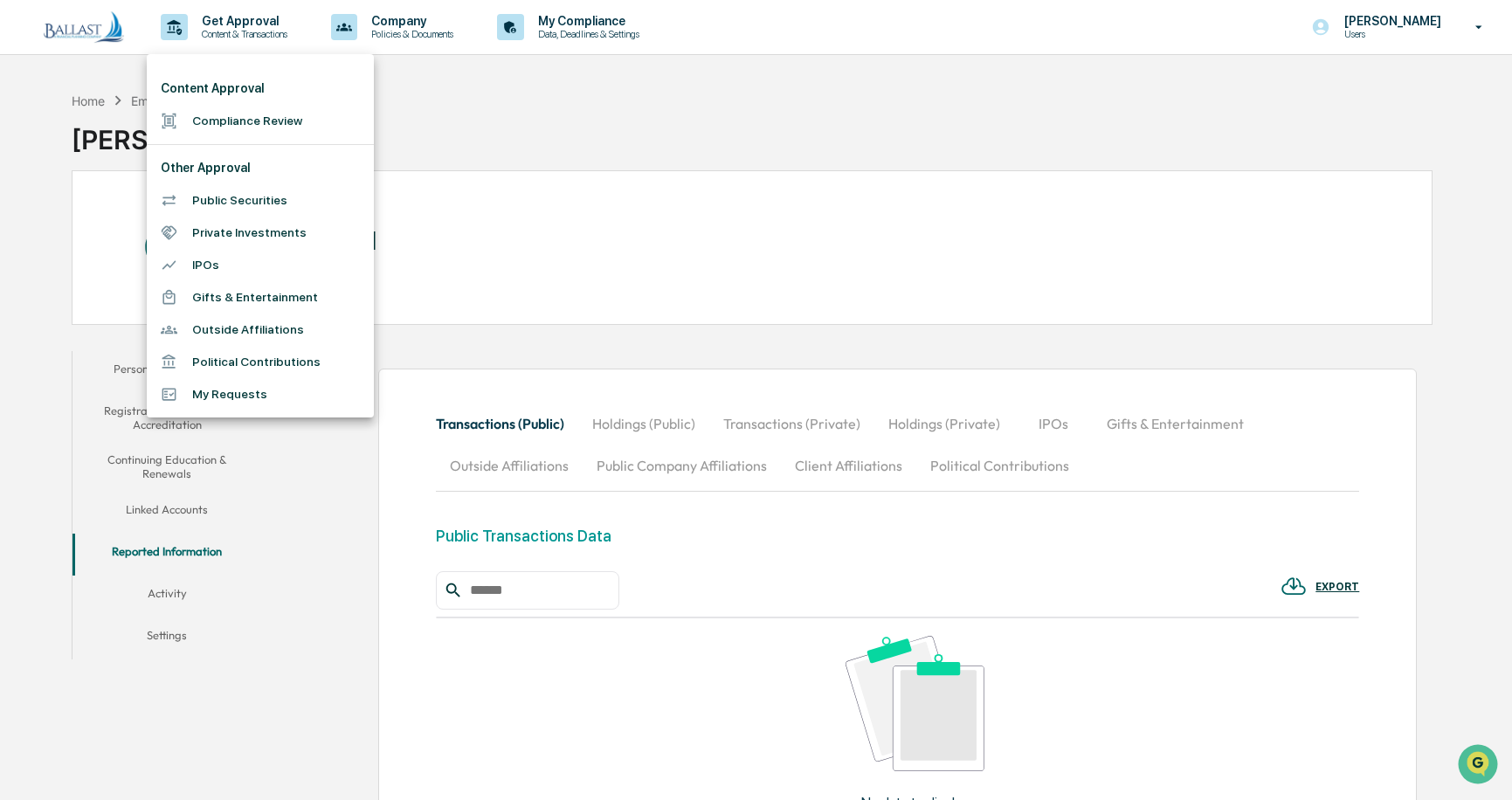
click at [479, 114] on div at bounding box center [756, 400] width 1512 height 800
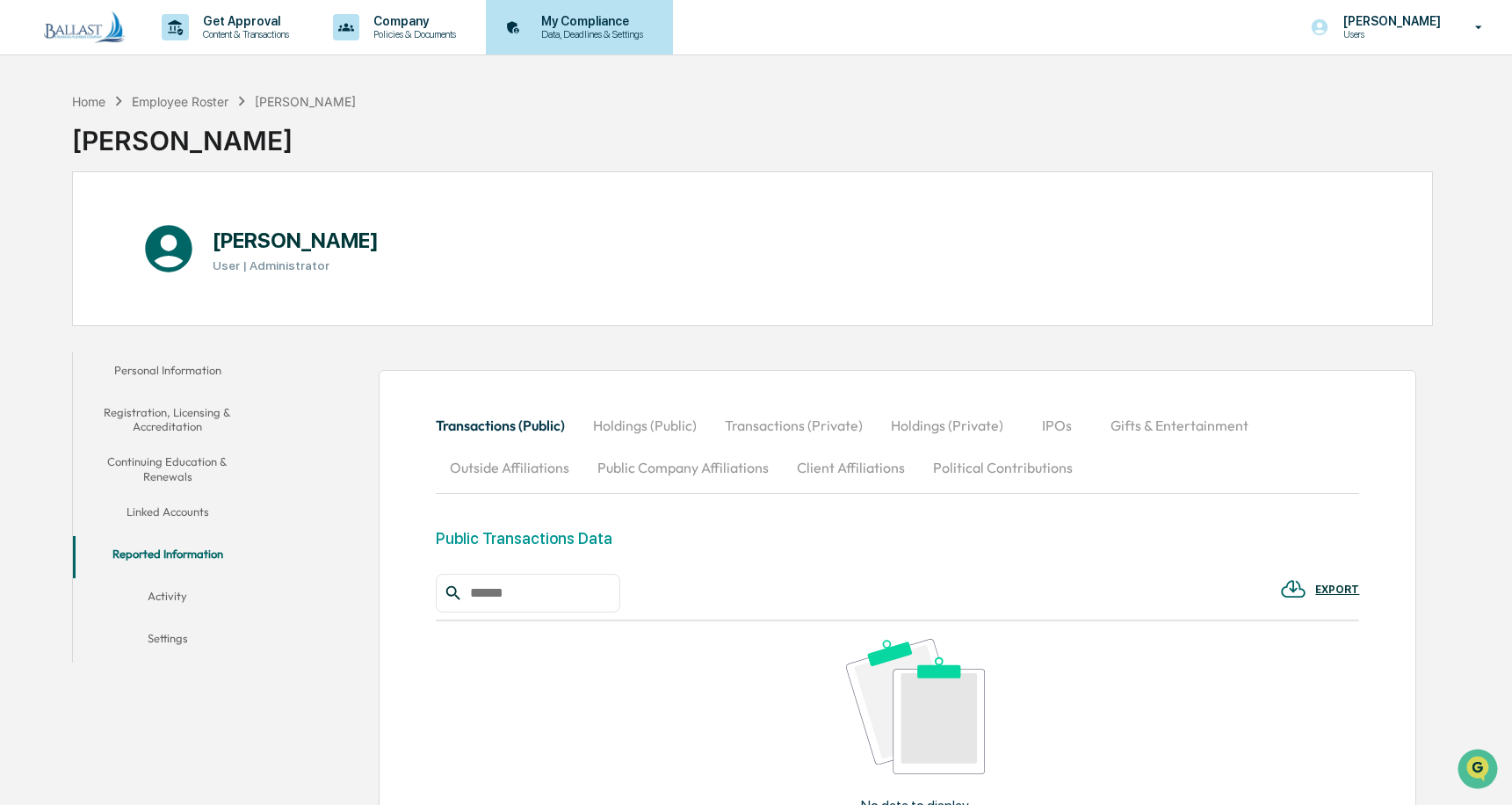
click at [614, 24] on p "My Compliance" at bounding box center [589, 21] width 125 height 14
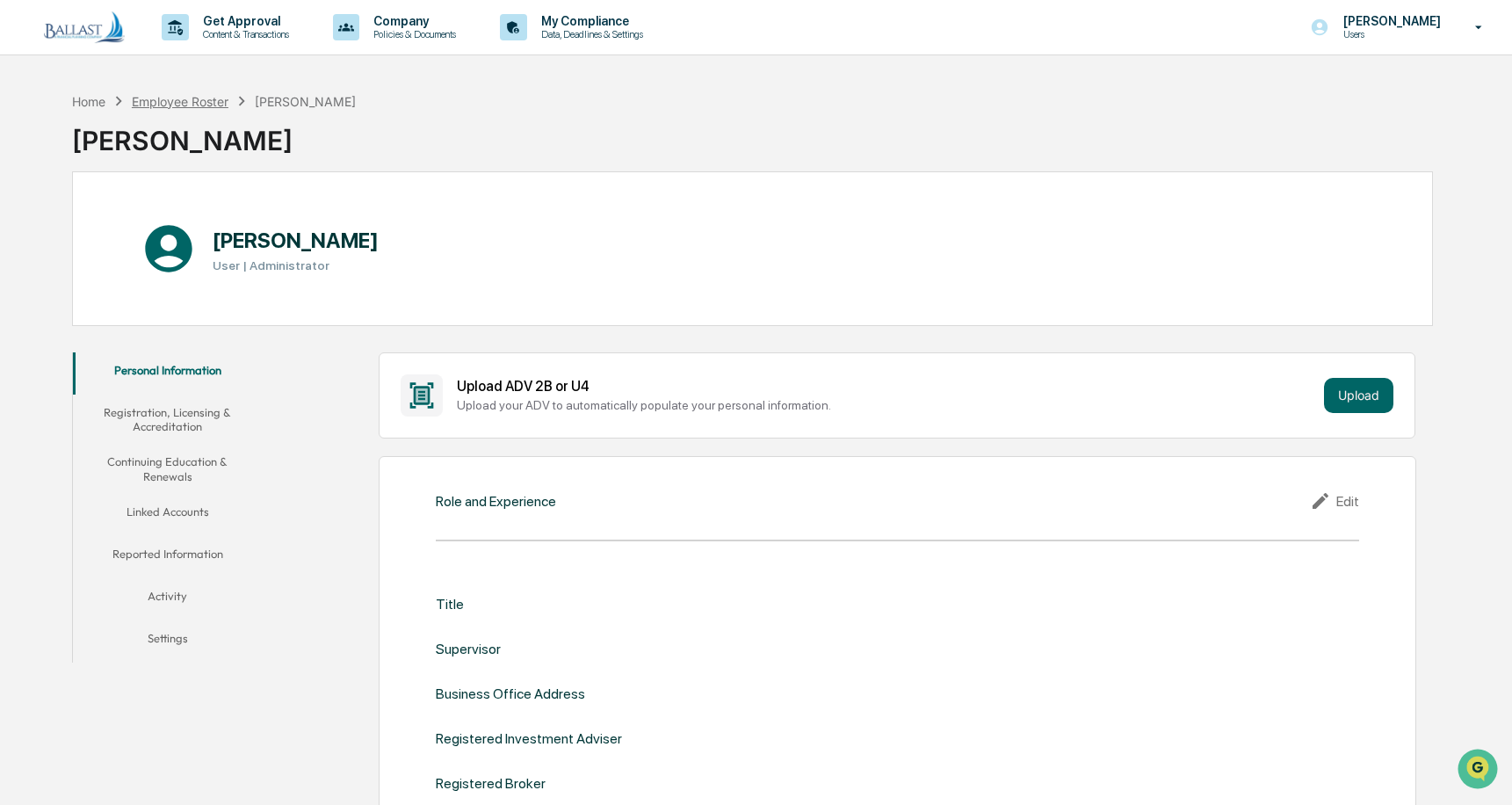
click at [190, 96] on div "Employee Roster" at bounding box center [180, 101] width 97 height 14
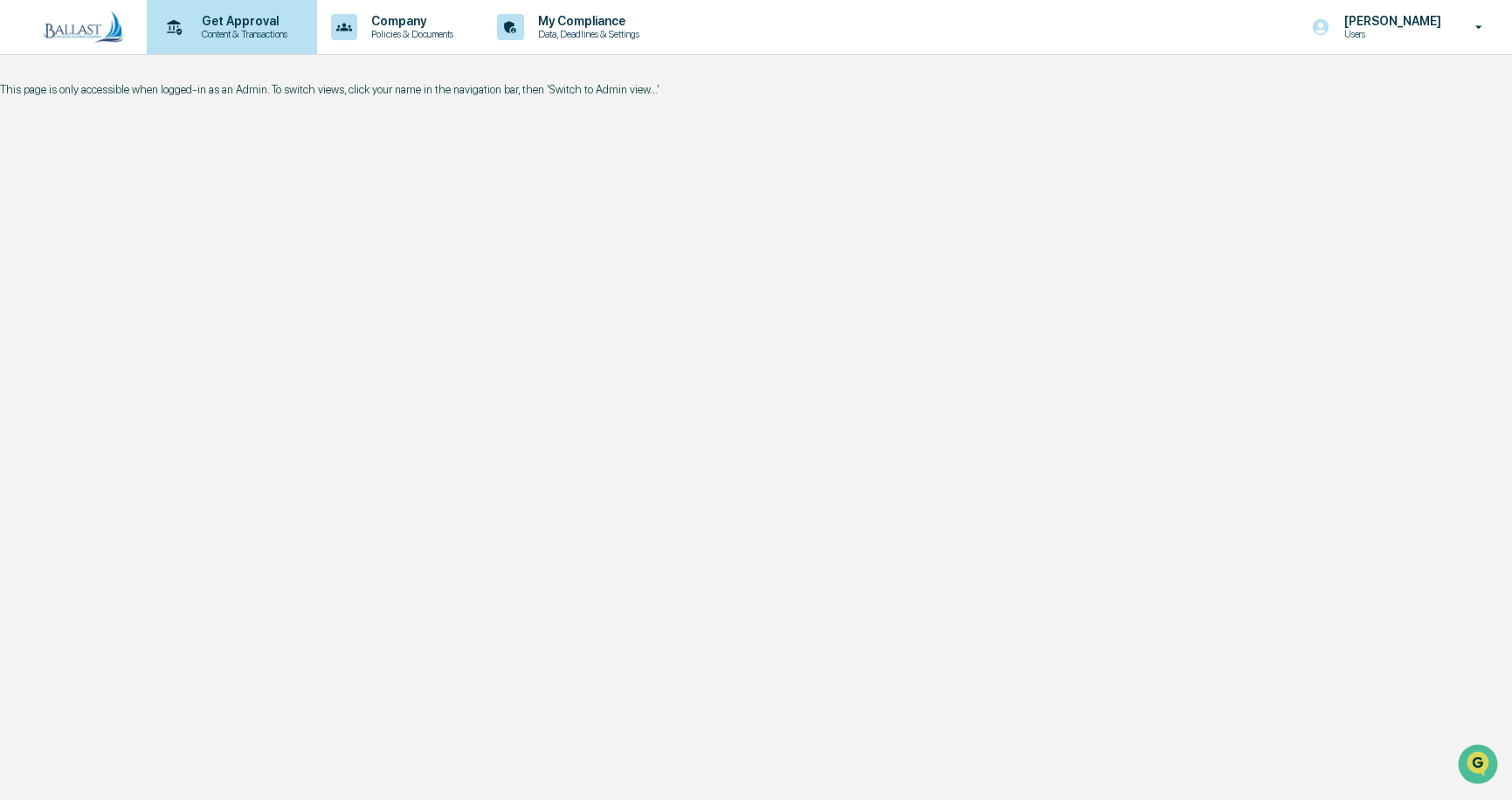
click at [246, 28] on p "Content & Transactions" at bounding box center [242, 34] width 109 height 12
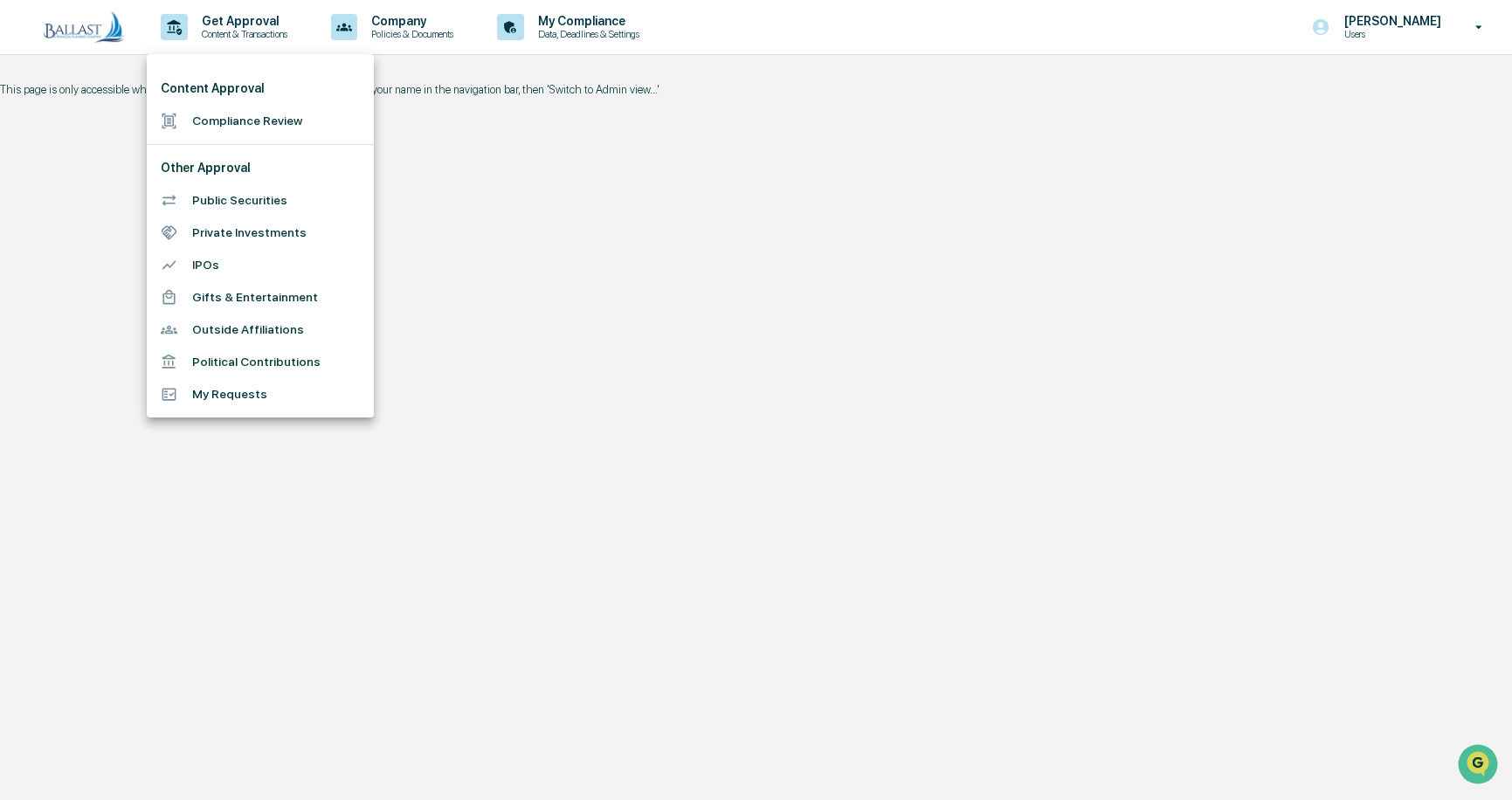
click at [817, 227] on div at bounding box center [756, 400] width 1512 height 800
